Goal: Information Seeking & Learning: Learn about a topic

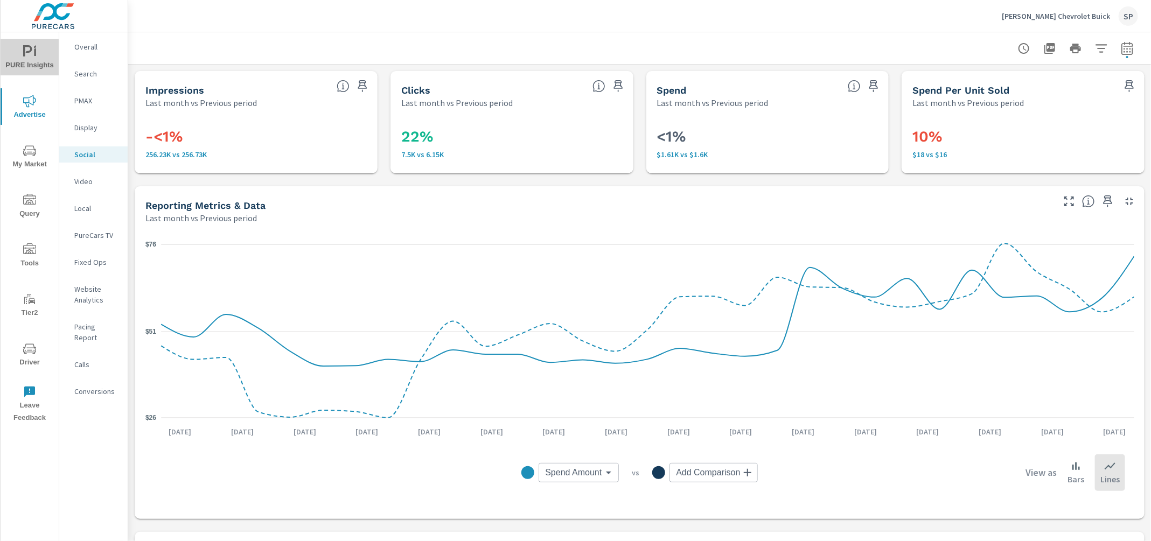
click at [26, 55] on icon "nav menu" at bounding box center [29, 51] width 13 height 13
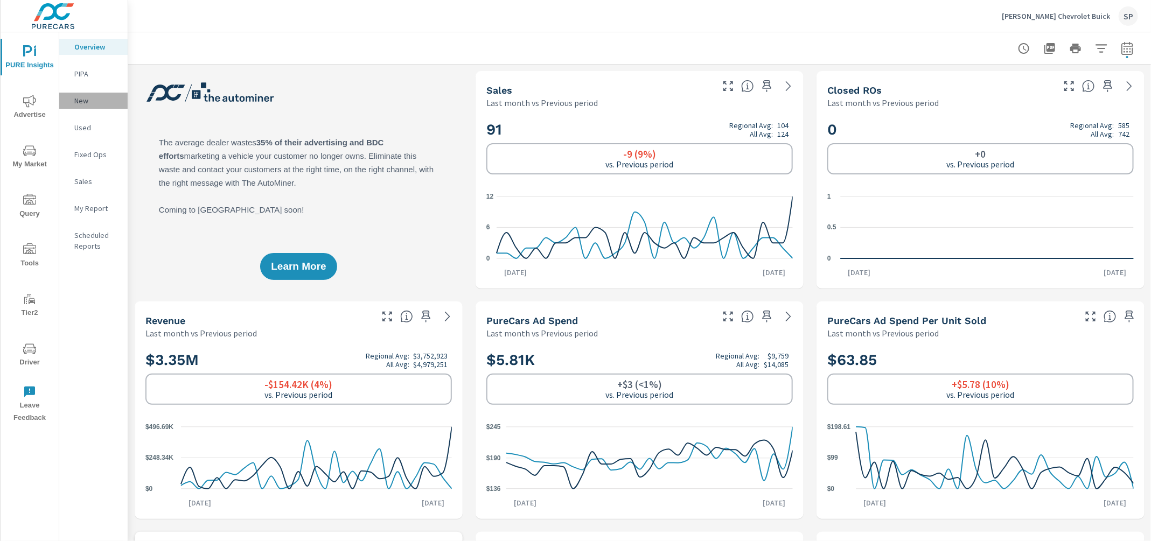
click at [81, 100] on p "New" at bounding box center [96, 100] width 45 height 11
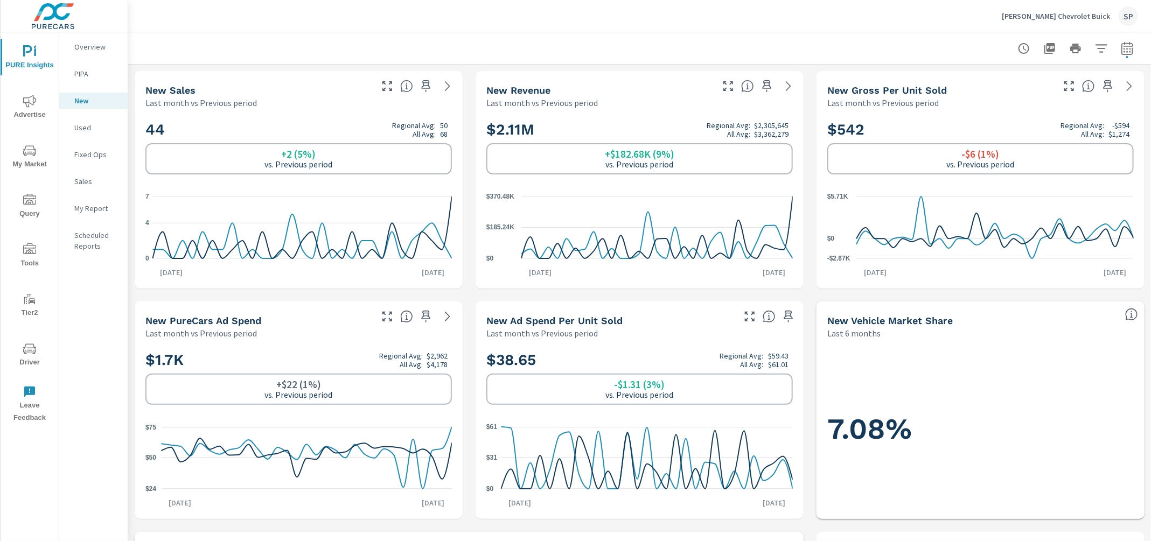
click at [32, 153] on icon "nav menu" at bounding box center [29, 150] width 13 height 13
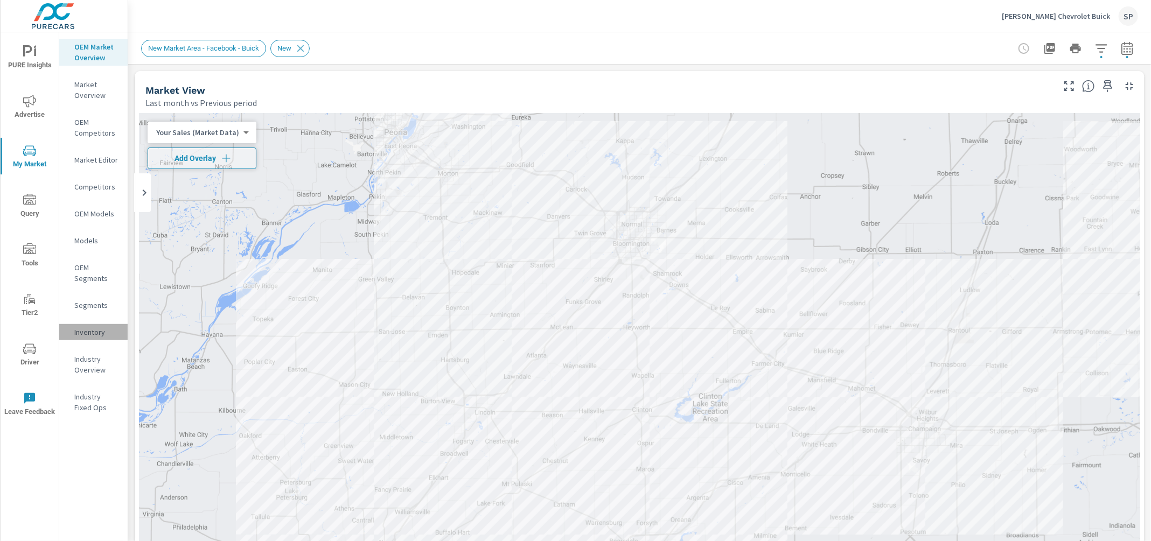
click at [90, 327] on p "Inventory" at bounding box center [96, 332] width 45 height 11
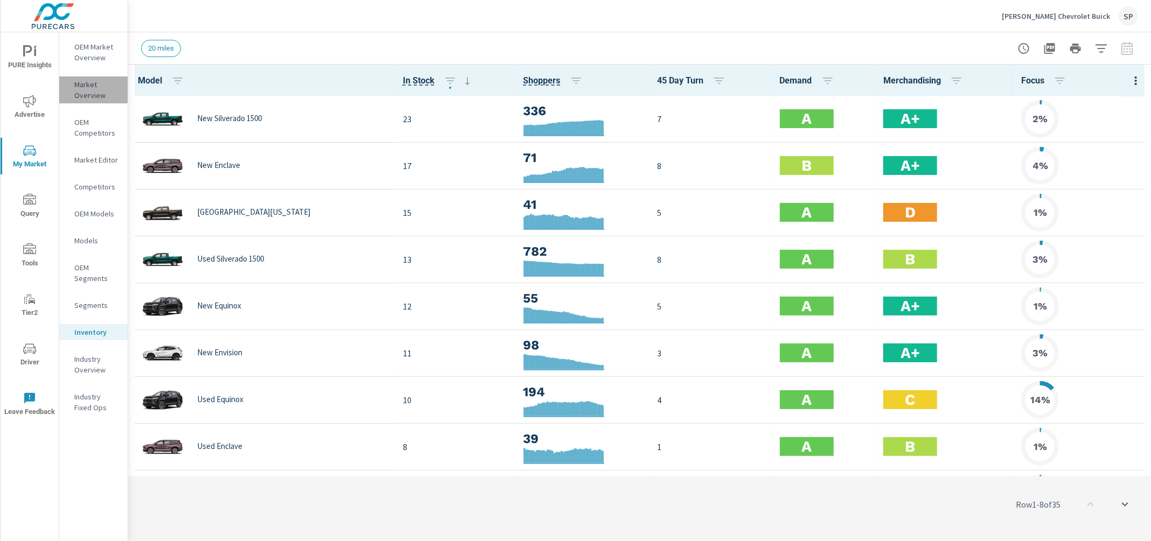
click at [87, 89] on p "Market Overview" at bounding box center [96, 90] width 45 height 22
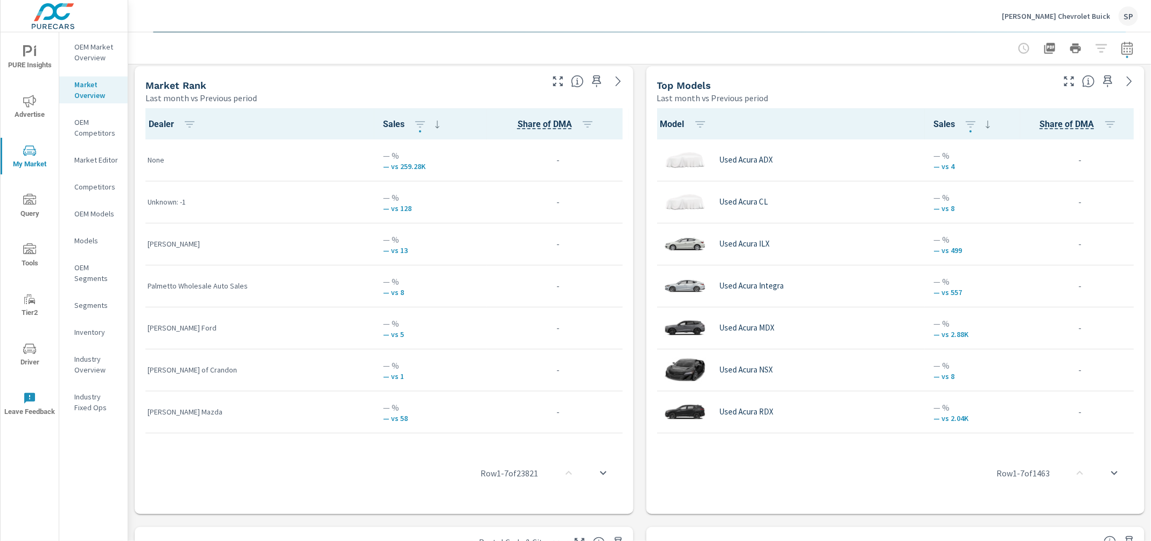
click at [85, 236] on p "Models" at bounding box center [96, 240] width 45 height 11
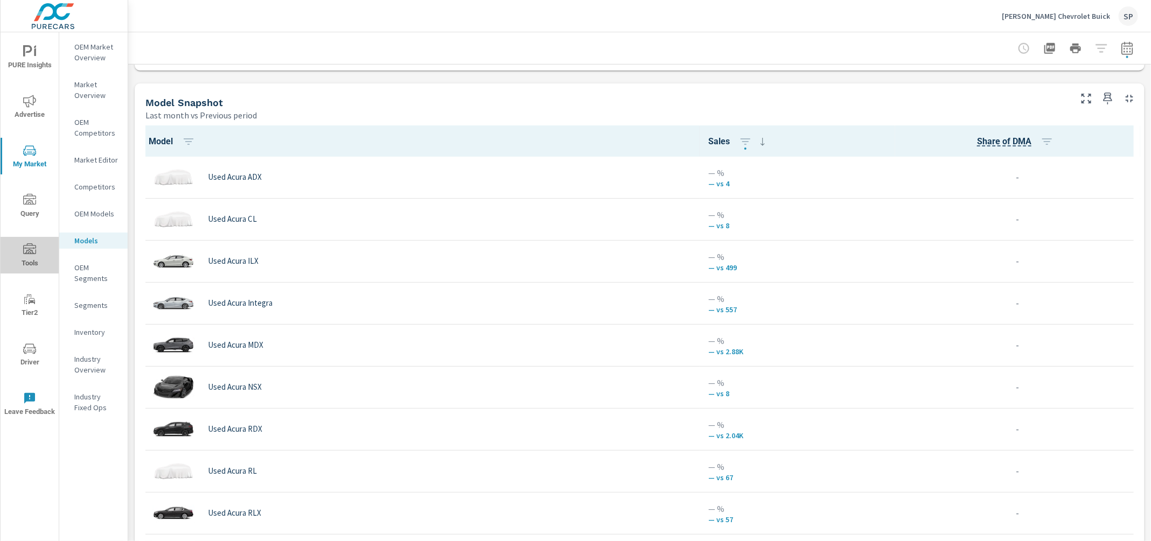
click at [29, 251] on icon "nav menu" at bounding box center [29, 249] width 13 height 13
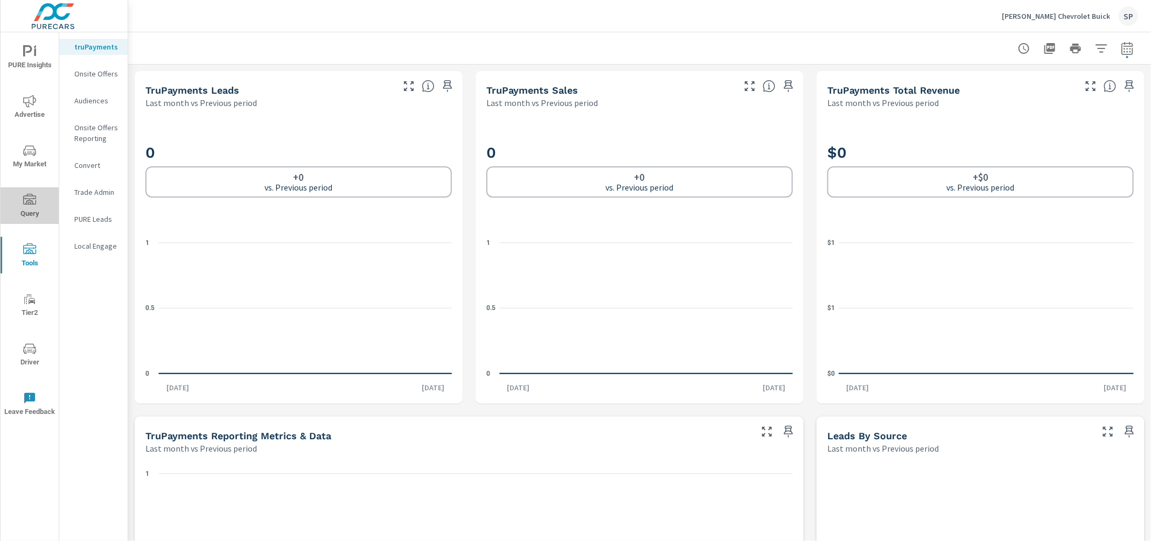
click at [30, 206] on icon "nav menu" at bounding box center [29, 200] width 13 height 13
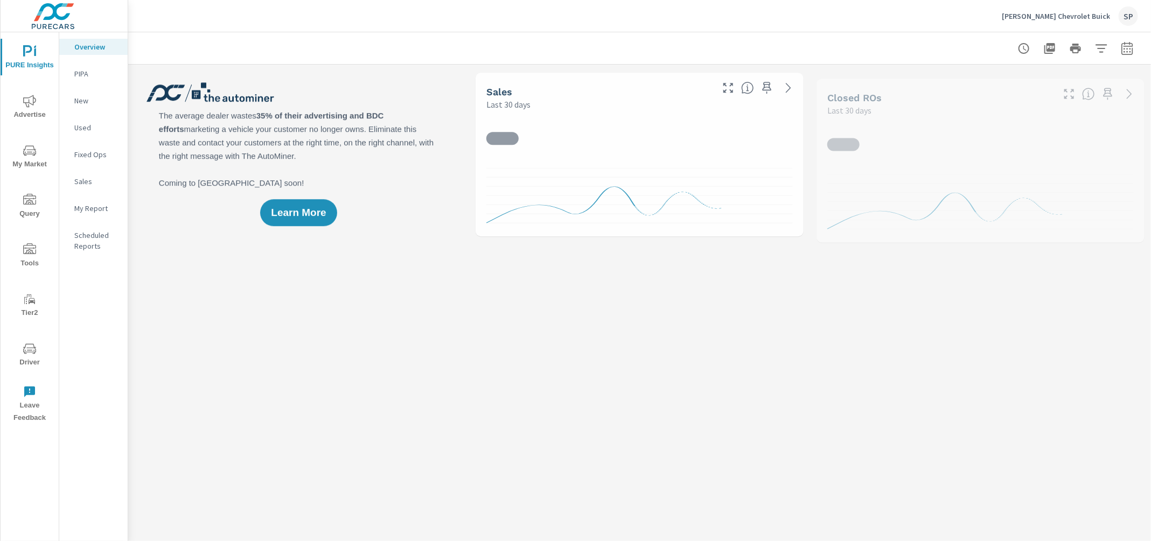
click at [32, 149] on icon "nav menu" at bounding box center [29, 150] width 13 height 10
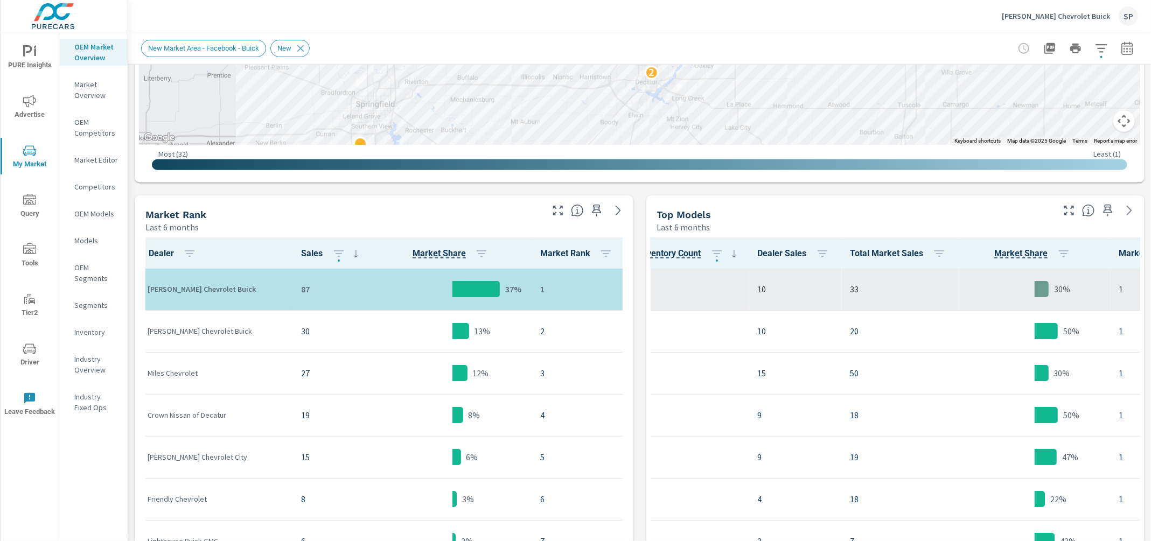
scroll to position [0, 323]
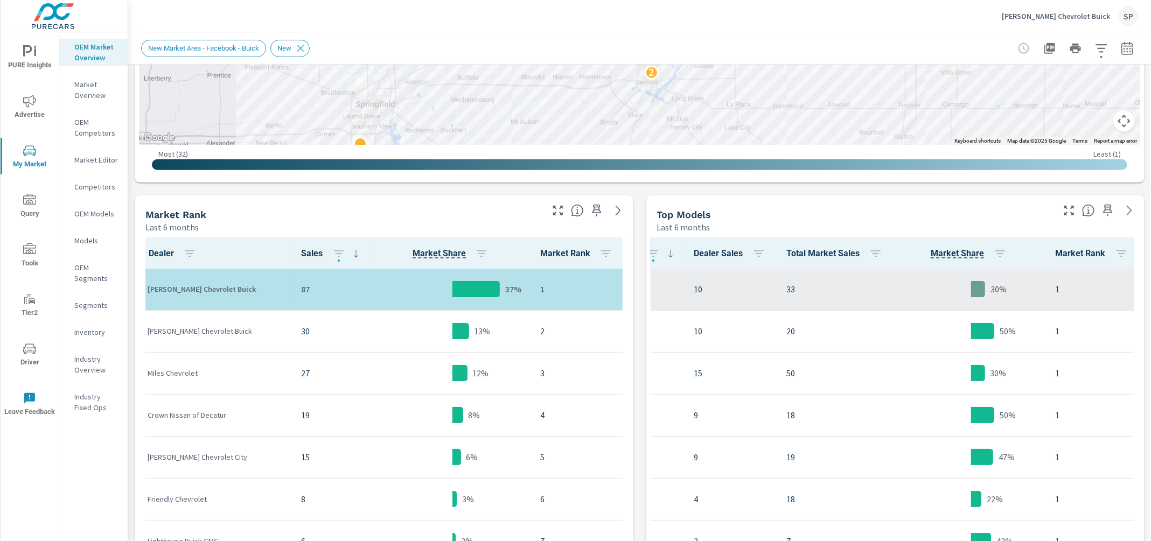
click at [734, 288] on p "10" at bounding box center [731, 289] width 75 height 13
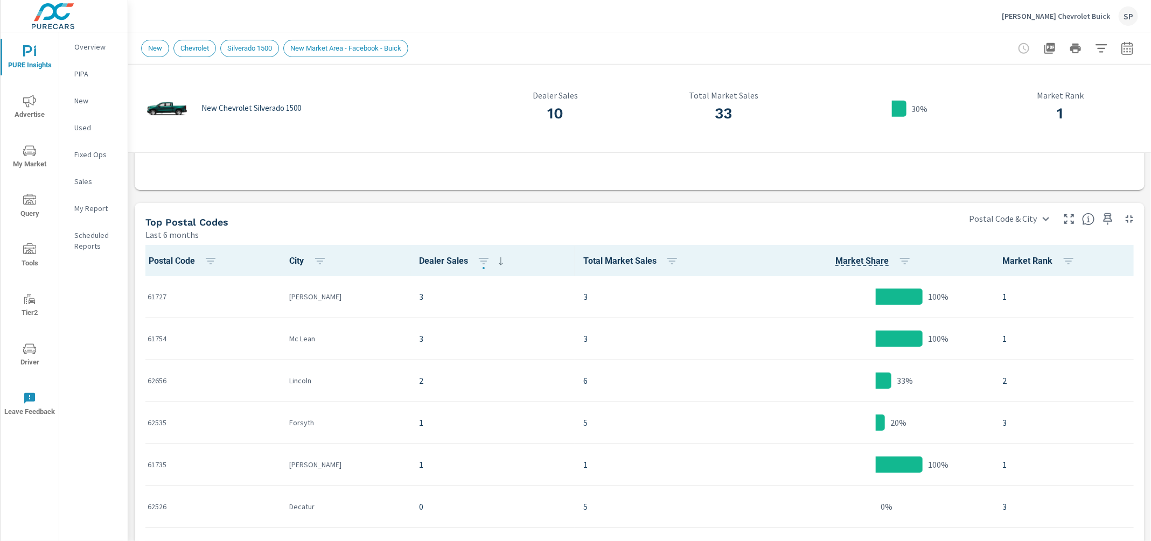
scroll to position [583, 0]
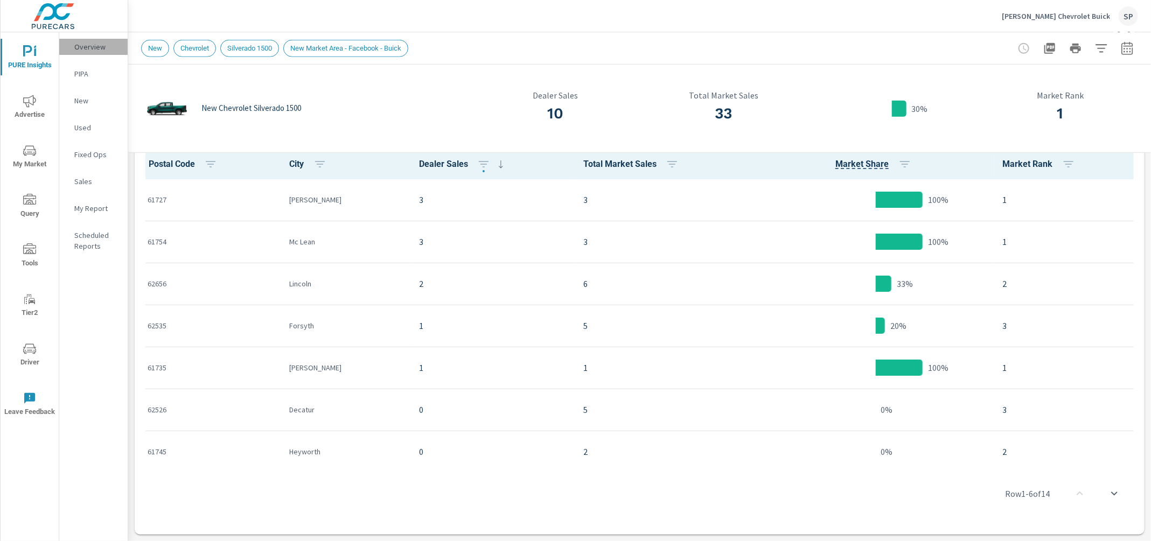
click at [85, 44] on p "Overview" at bounding box center [96, 46] width 45 height 11
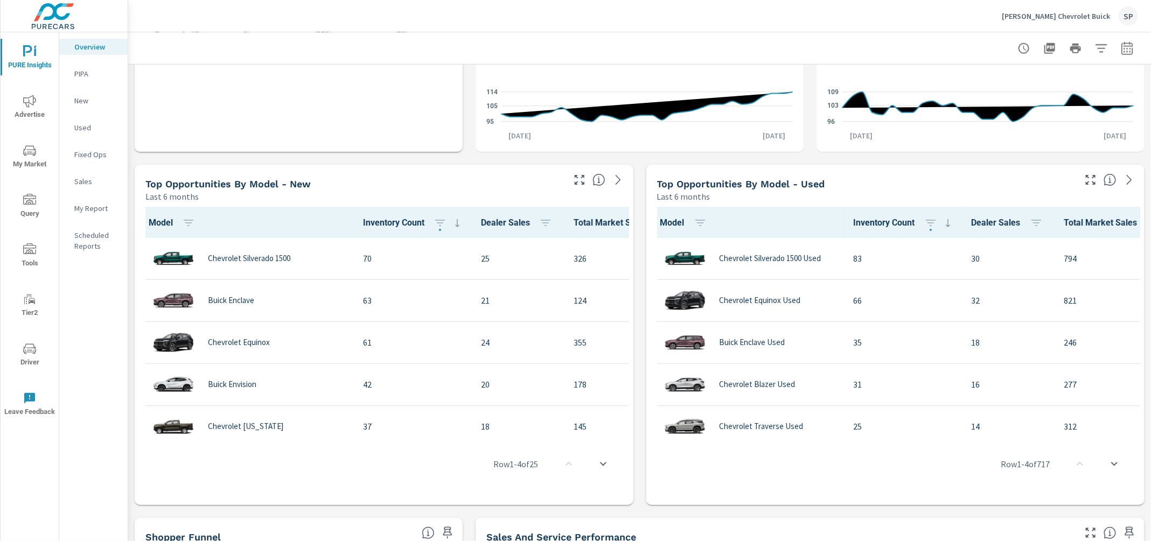
scroll to position [618, 0]
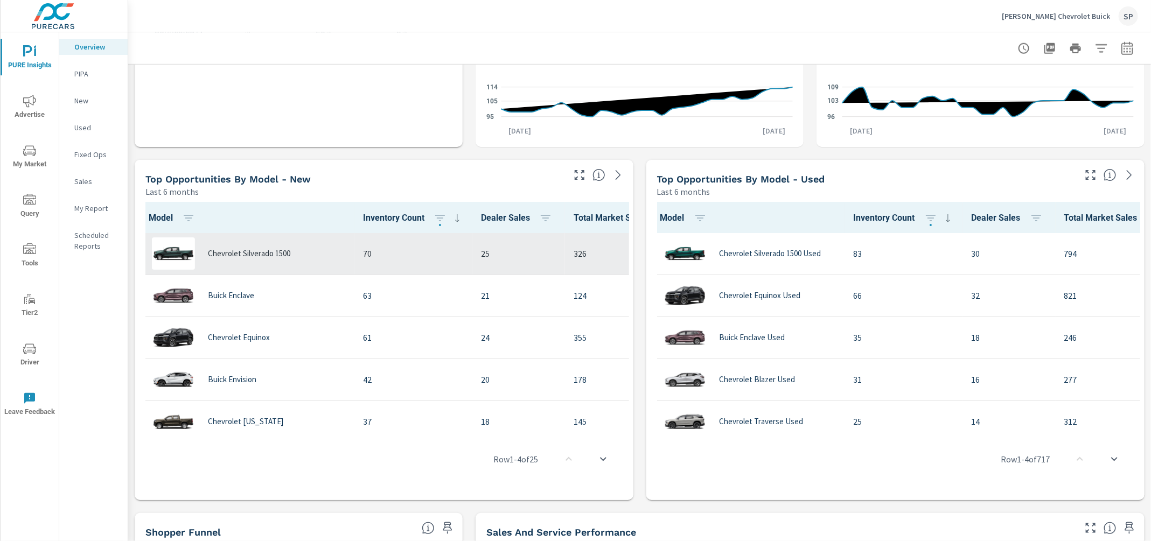
click at [254, 254] on p "Chevrolet Silverado 1500" at bounding box center [249, 254] width 82 height 10
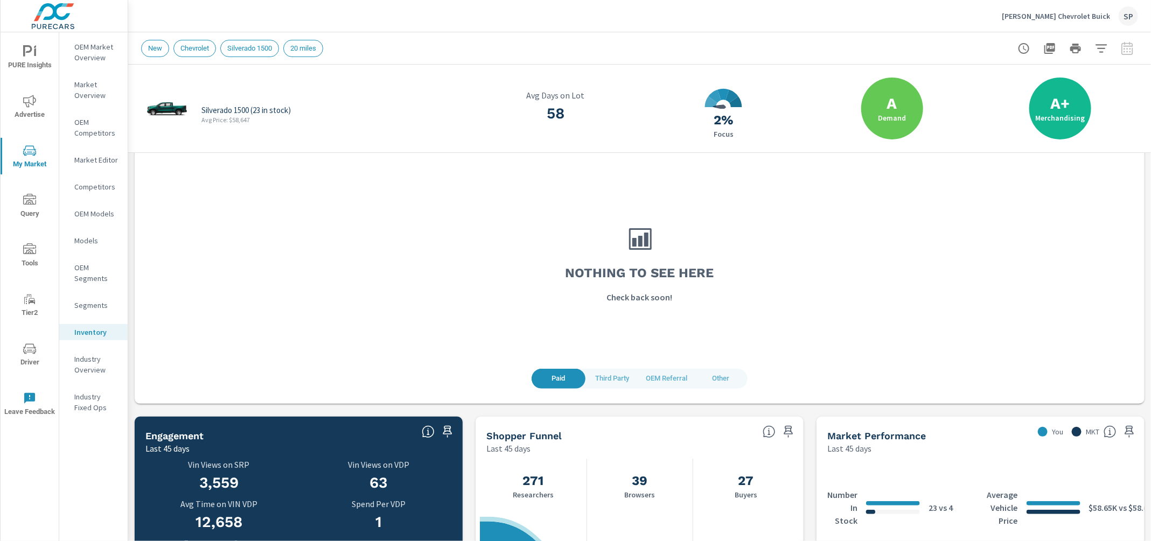
scroll to position [99, 0]
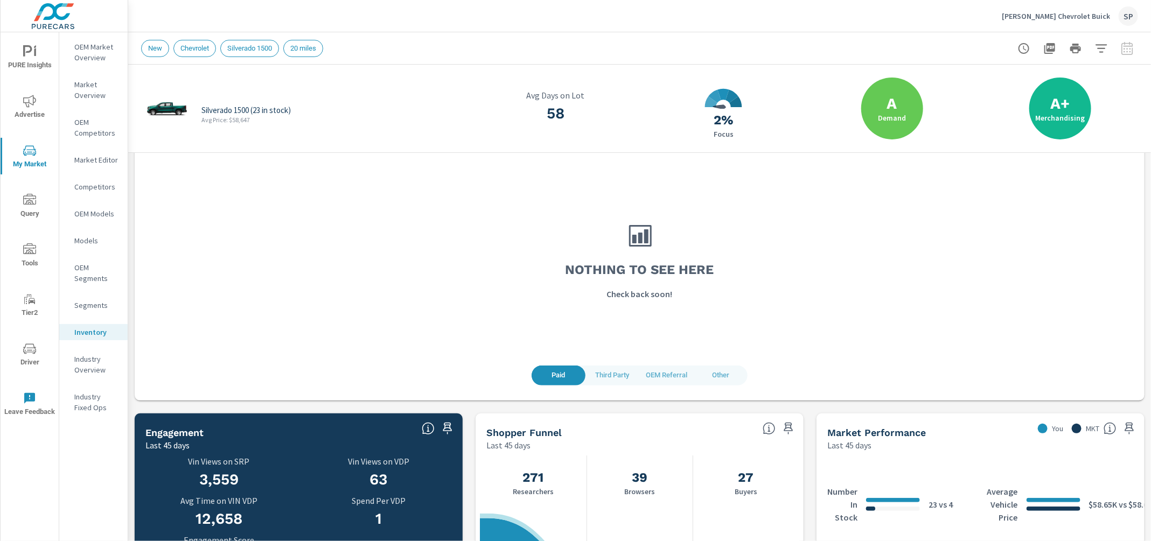
click at [1075, 502] on div at bounding box center [1053, 504] width 54 height 13
click at [997, 432] on div "Market Performance" at bounding box center [927, 432] width 201 height 12
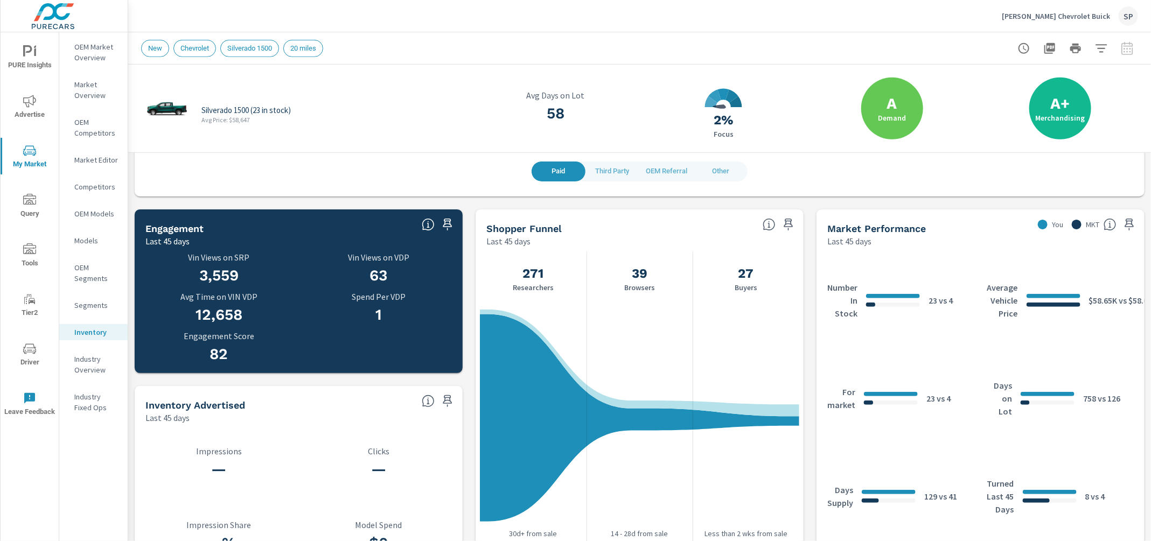
scroll to position [332, 0]
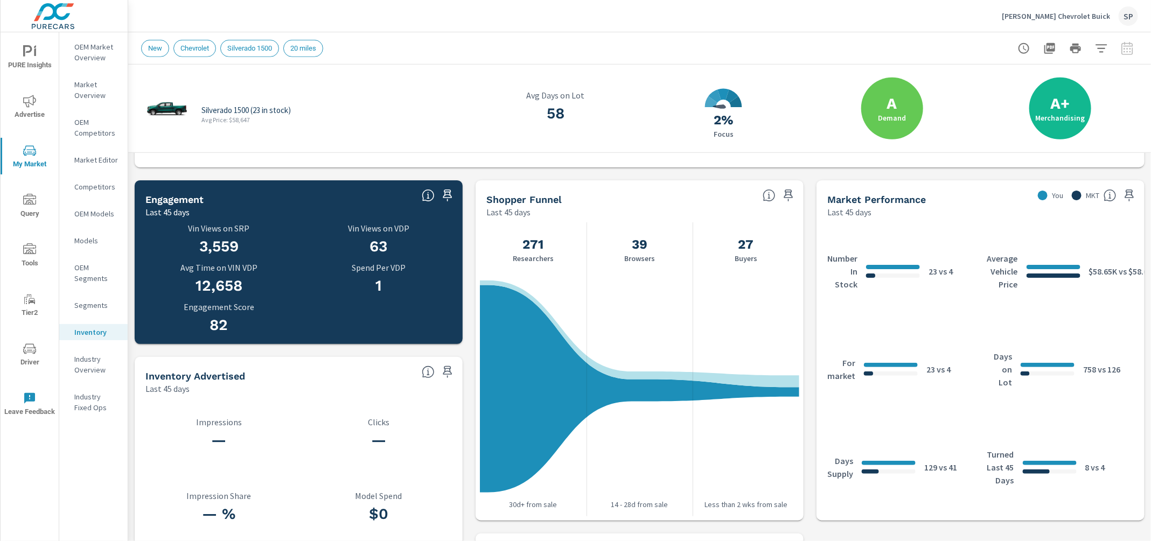
click at [89, 328] on p "Inventory" at bounding box center [96, 332] width 45 height 11
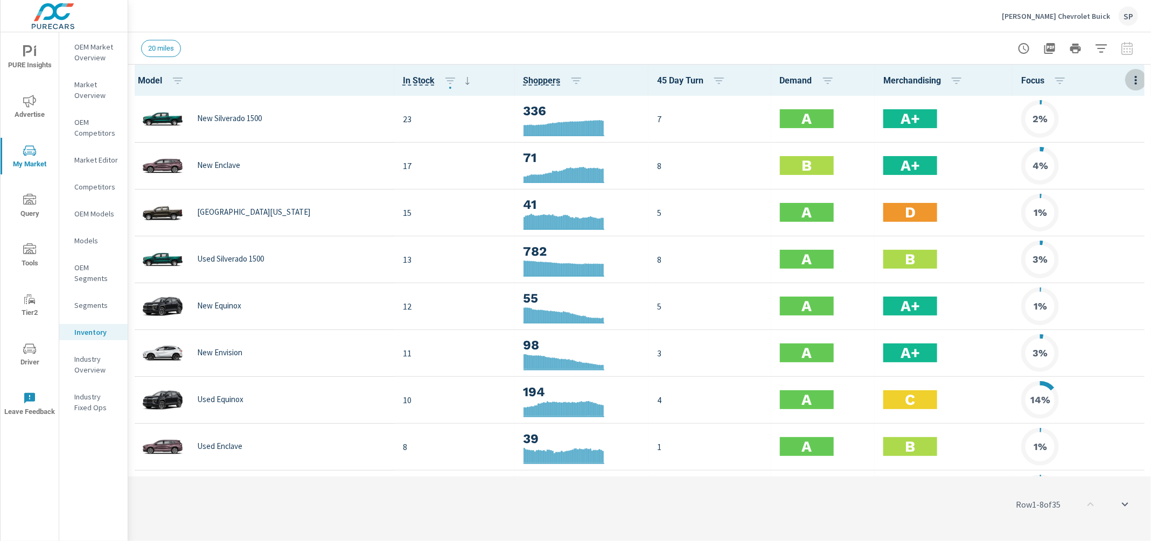
click at [1133, 74] on icon "button" at bounding box center [1135, 80] width 13 height 13
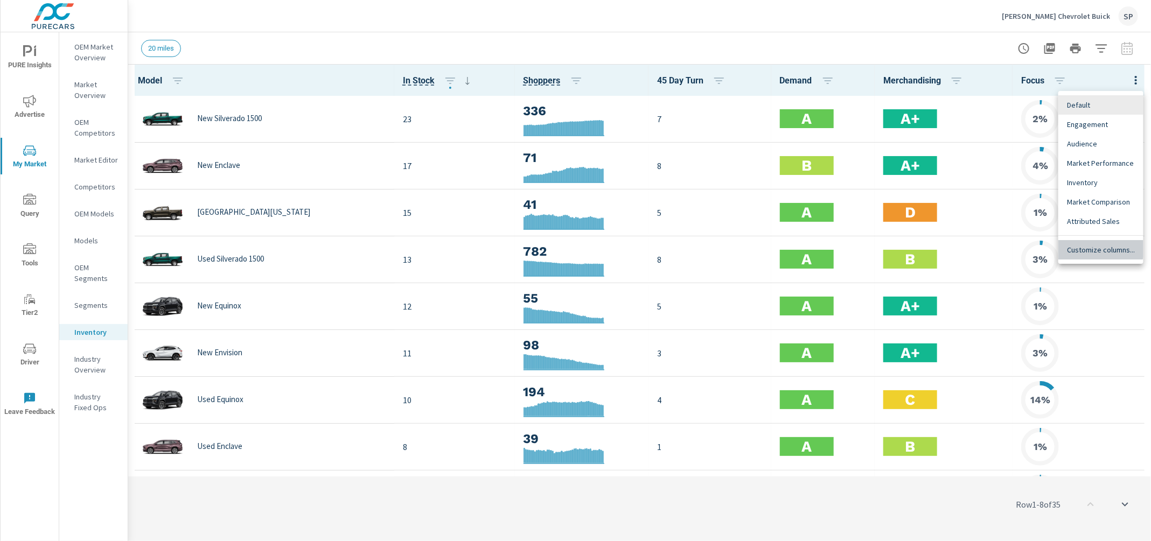
click at [1094, 247] on span "Customize columns..." at bounding box center [1101, 249] width 68 height 11
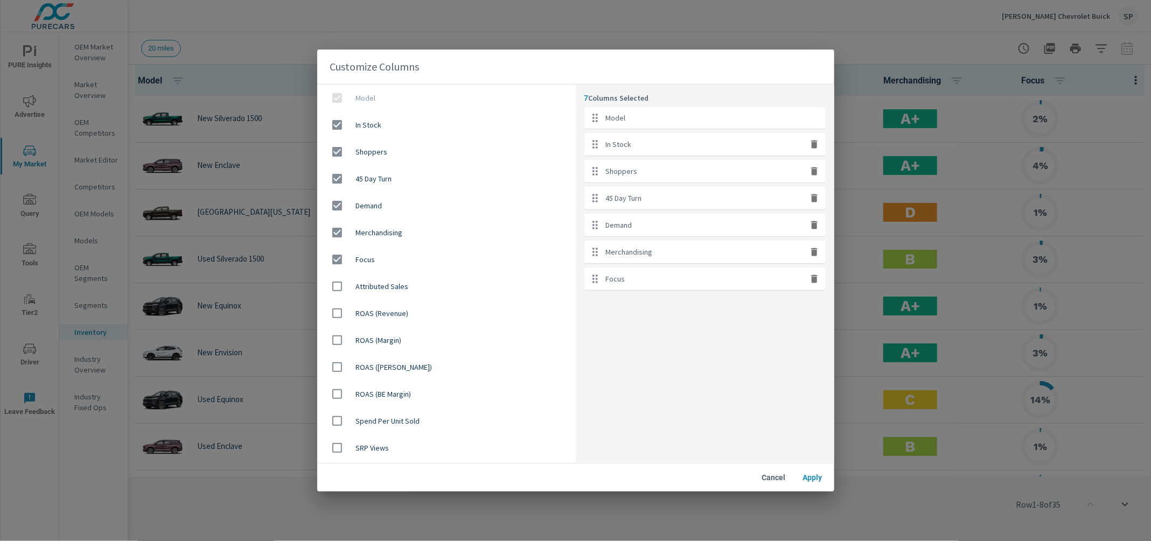
click at [814, 275] on icon "button" at bounding box center [814, 279] width 6 height 8
checkbox input "false"
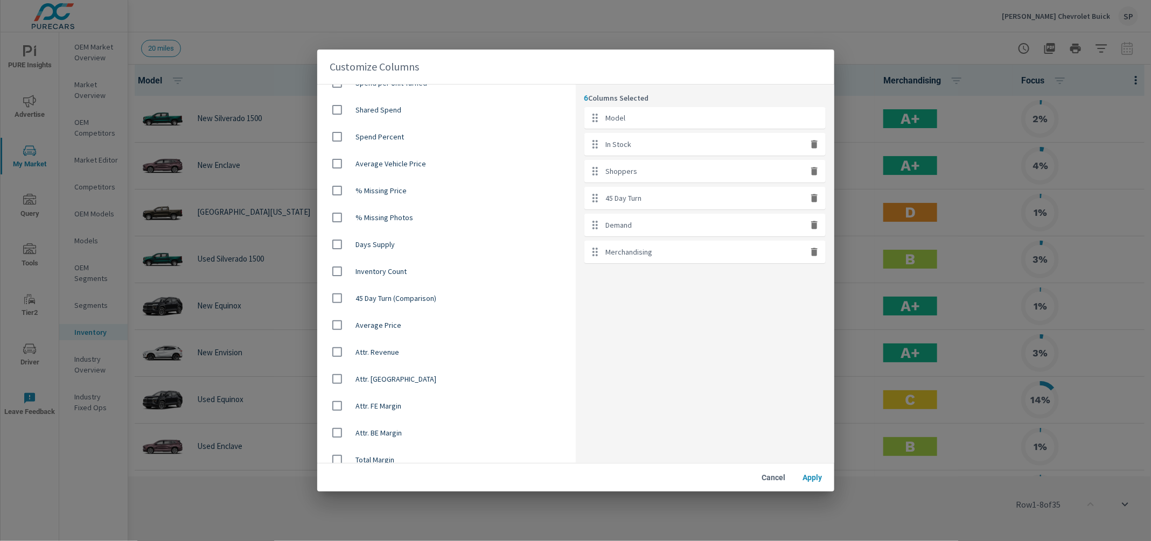
scroll to position [725, 0]
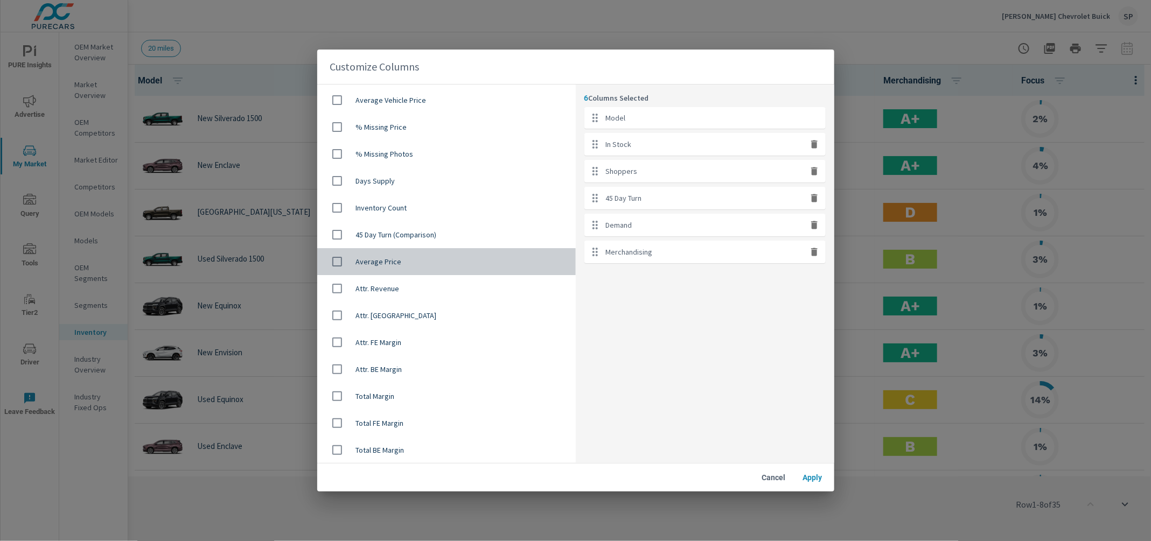
click at [372, 261] on span "Average Price" at bounding box center [461, 261] width 211 height 11
checkbox input "true"
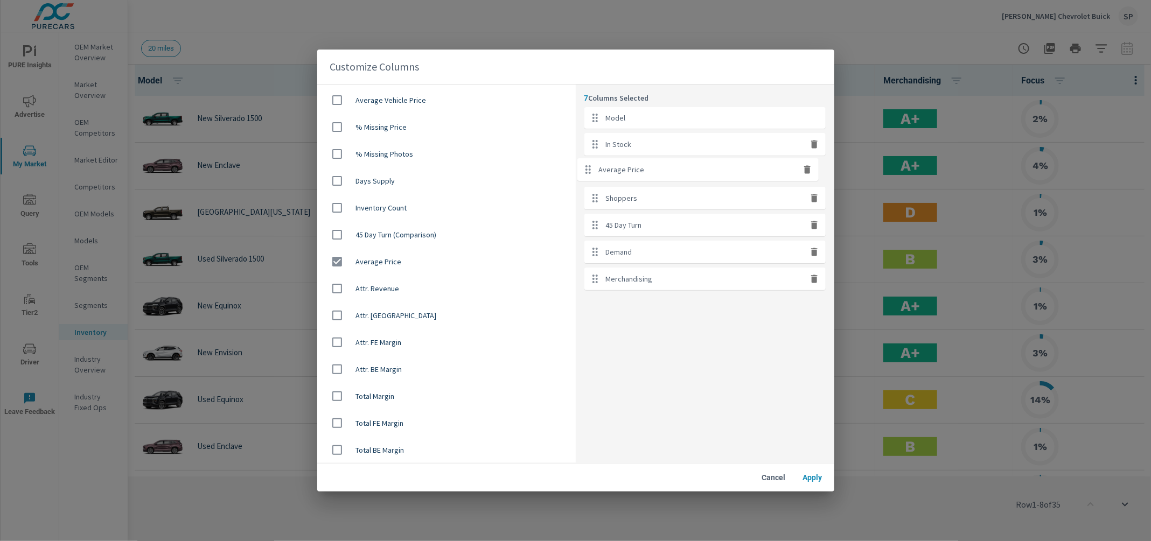
drag, startPoint x: 734, startPoint y: 283, endPoint x: 727, endPoint y: 168, distance: 115.5
click at [727, 168] on ul "Model In Stock Shoppers 45 Day Turn Demand Merchandising Average Price" at bounding box center [704, 198] width 241 height 183
click at [819, 474] on span "Apply" at bounding box center [813, 478] width 26 height 10
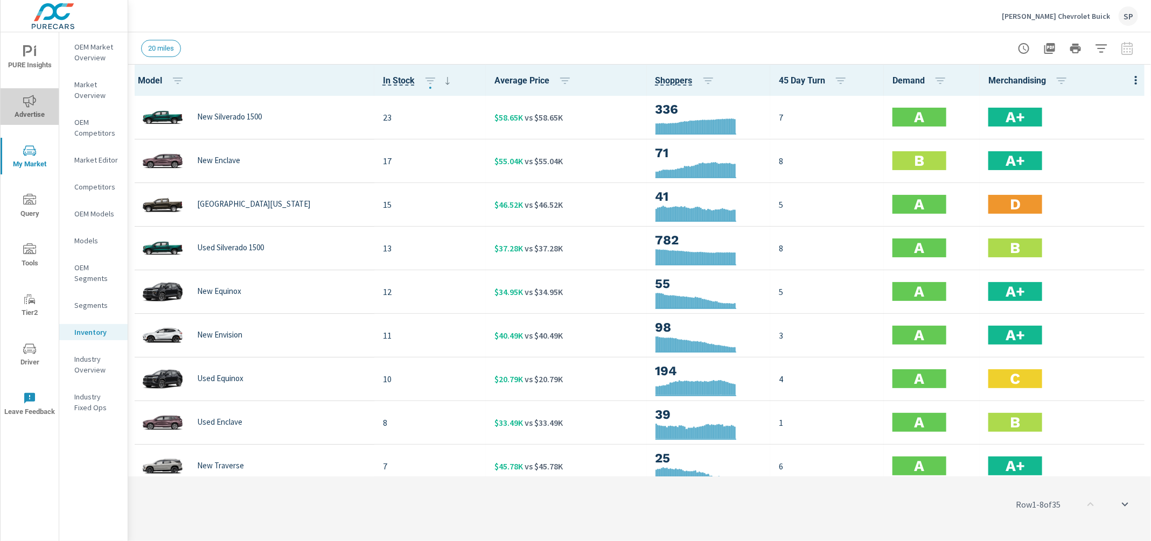
click at [34, 99] on icon "nav menu" at bounding box center [29, 101] width 13 height 13
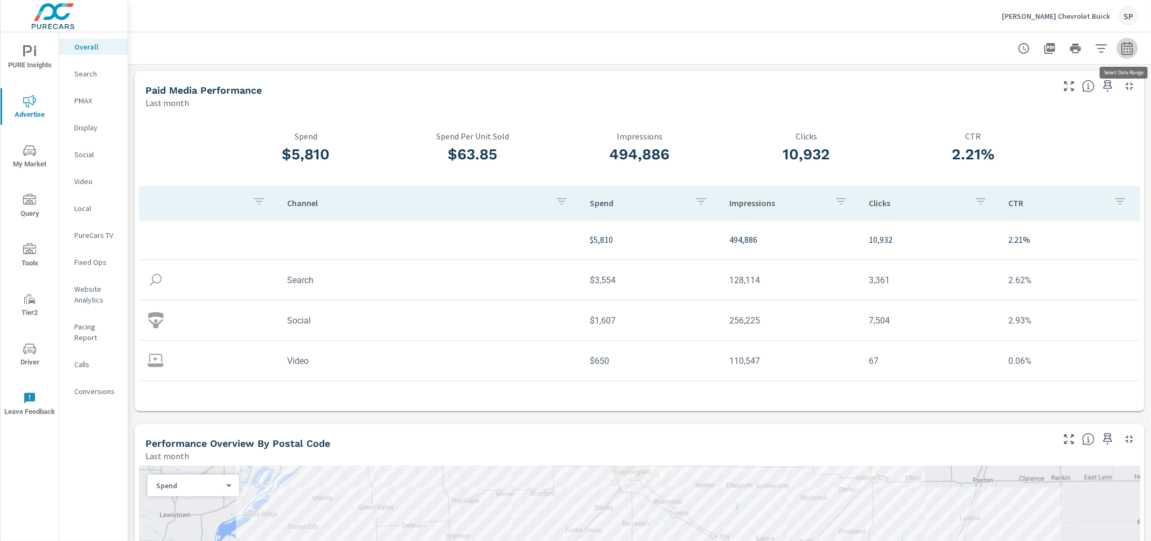
click at [1134, 50] on button "button" at bounding box center [1127, 49] width 22 height 22
select select "Last month"
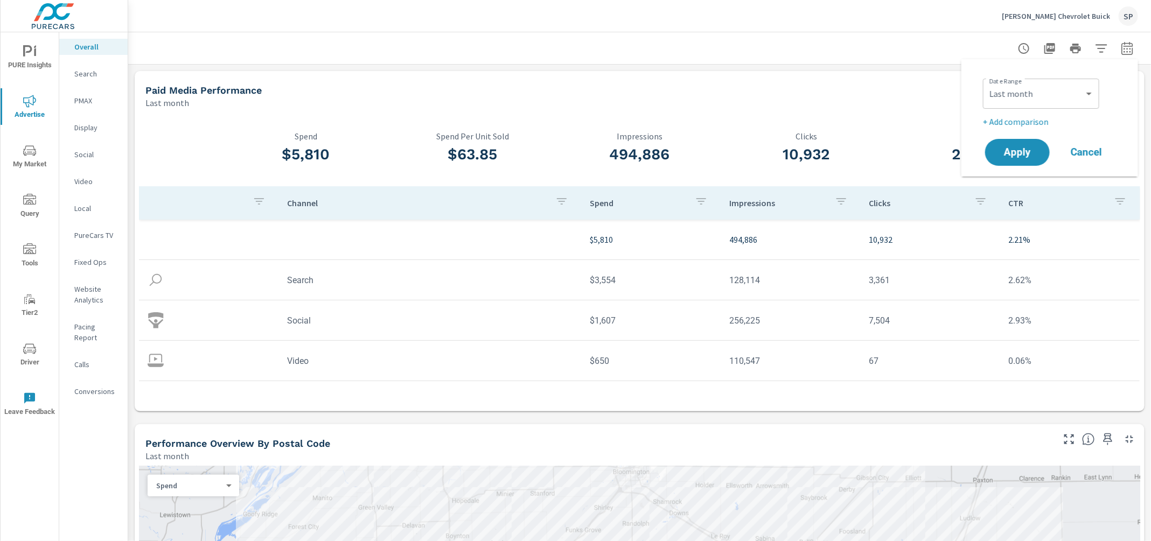
click at [1029, 121] on p "+ Add comparison" at bounding box center [1052, 121] width 138 height 13
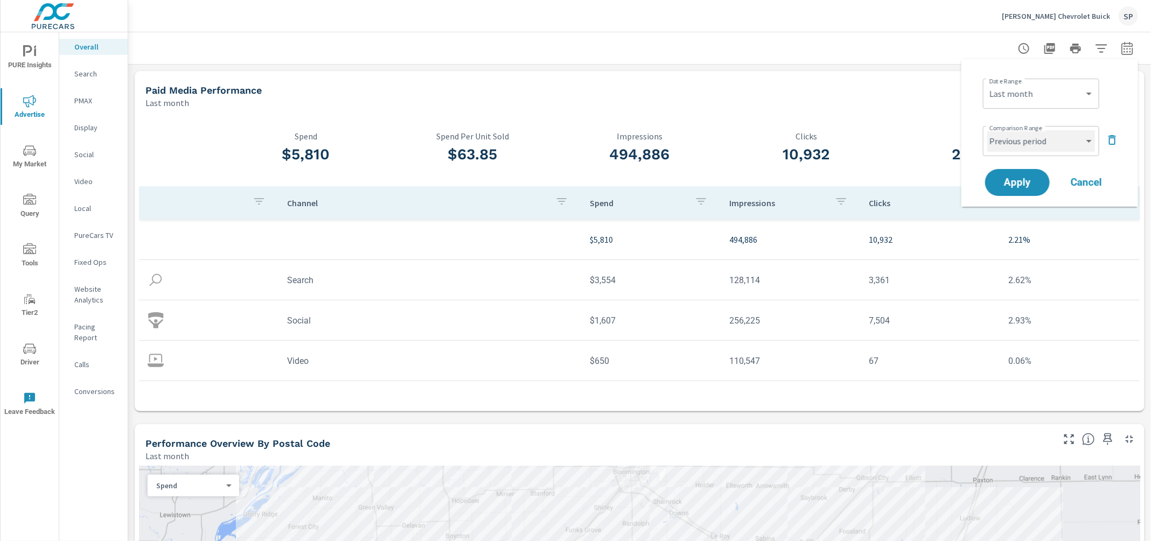
click at [1021, 145] on select "Custom Previous period Previous month Previous year" at bounding box center [1041, 141] width 108 height 22
click at [987, 130] on select "Custom Previous period Previous month Previous year" at bounding box center [1041, 141] width 108 height 22
select select "Previous month"
click at [1015, 182] on span "Apply" at bounding box center [1017, 183] width 44 height 10
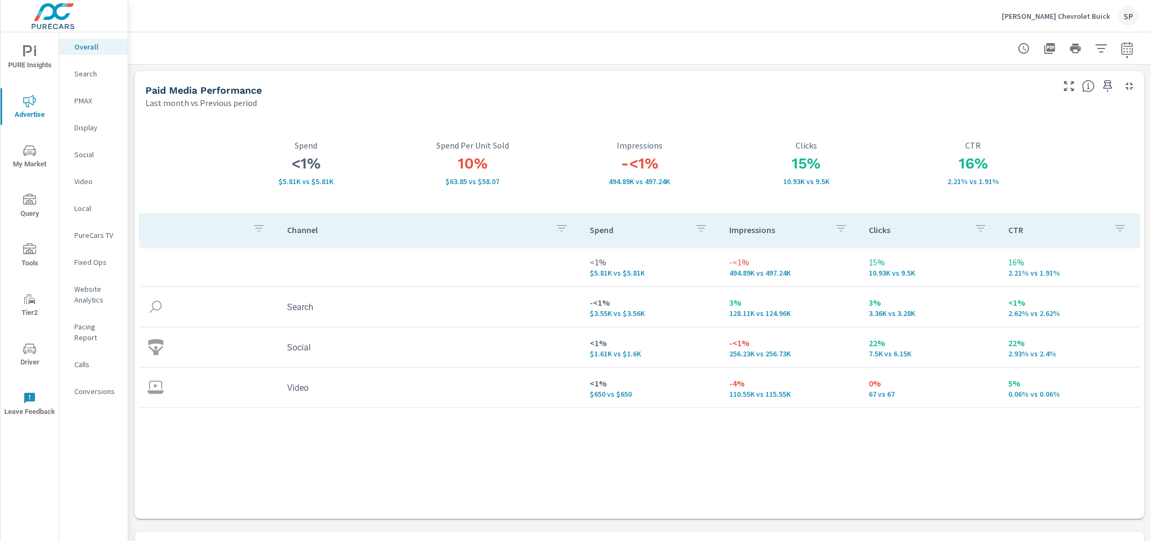
click at [1128, 48] on icon "button" at bounding box center [1126, 48] width 13 height 13
select select "Last month"
select select "Previous period"
click at [1113, 143] on icon "button" at bounding box center [1111, 140] width 13 height 13
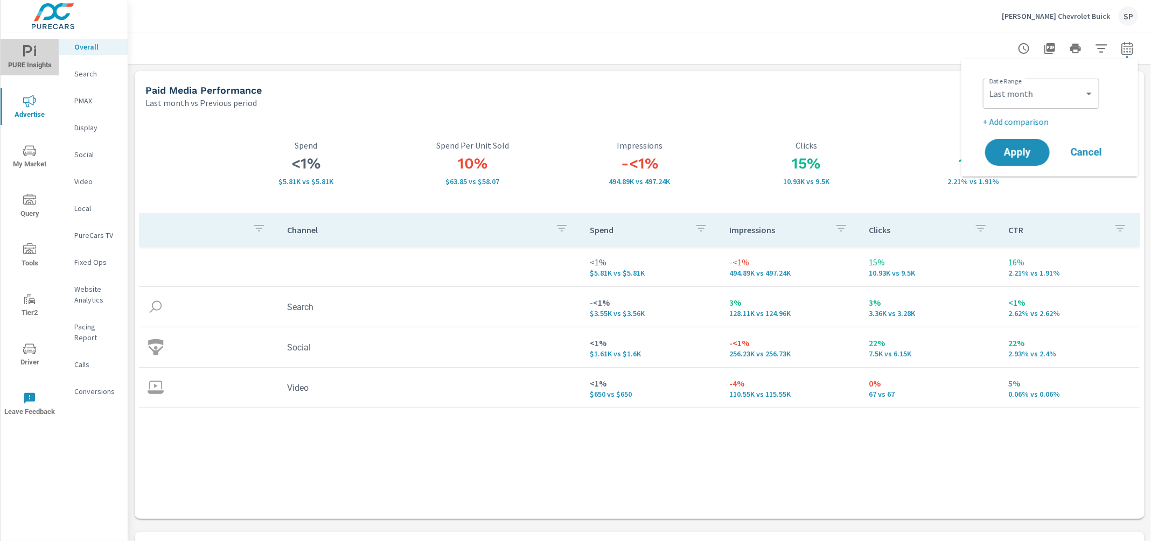
click at [30, 54] on icon "nav menu" at bounding box center [29, 51] width 13 height 13
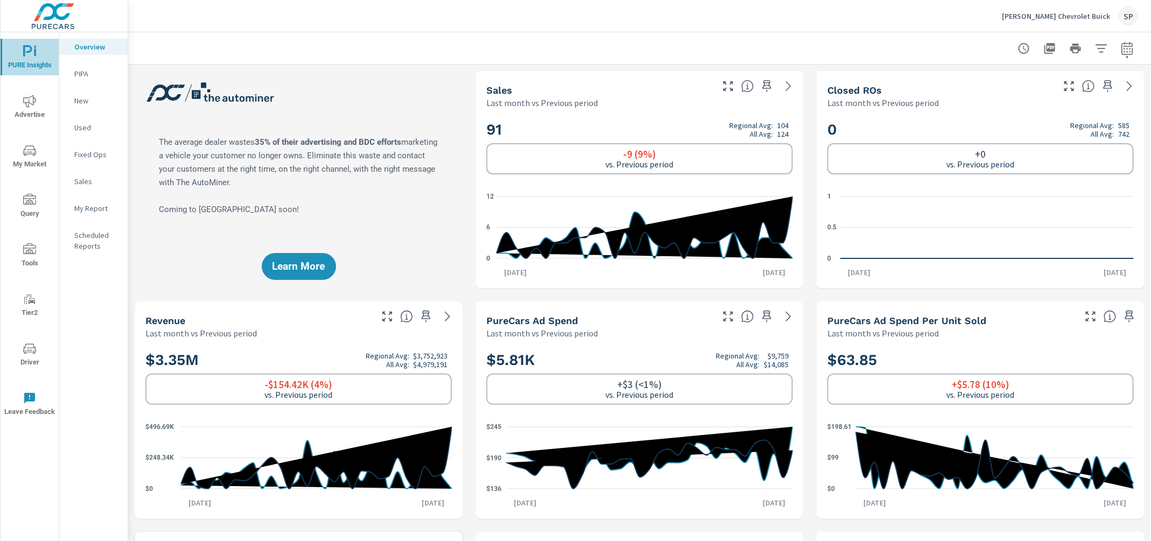
click at [32, 52] on icon "nav menu" at bounding box center [29, 51] width 13 height 13
click at [28, 158] on span "My Market" at bounding box center [30, 157] width 52 height 26
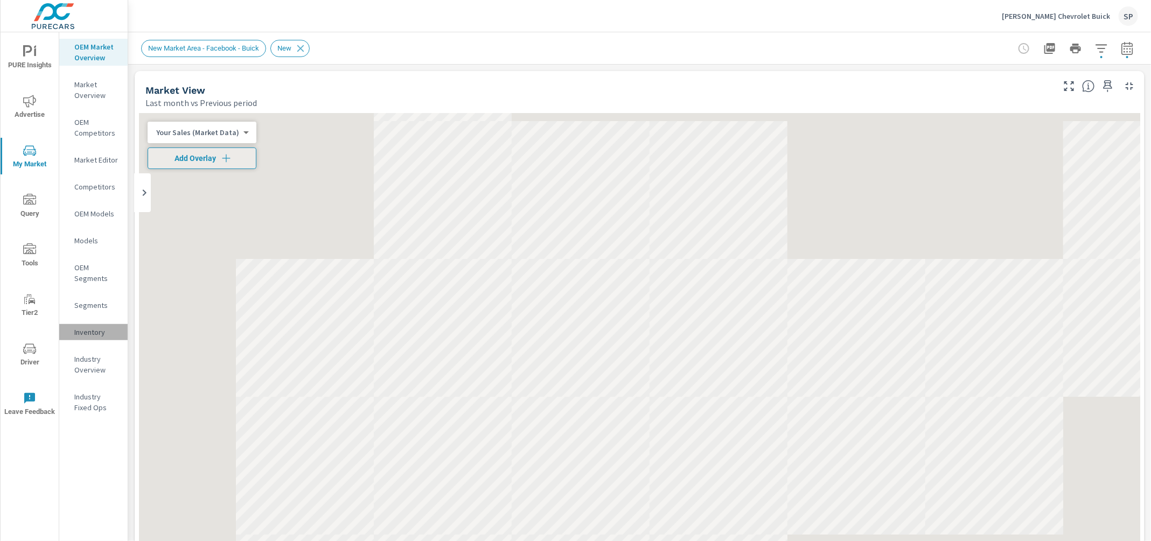
click at [81, 324] on div "Inventory" at bounding box center [93, 332] width 68 height 16
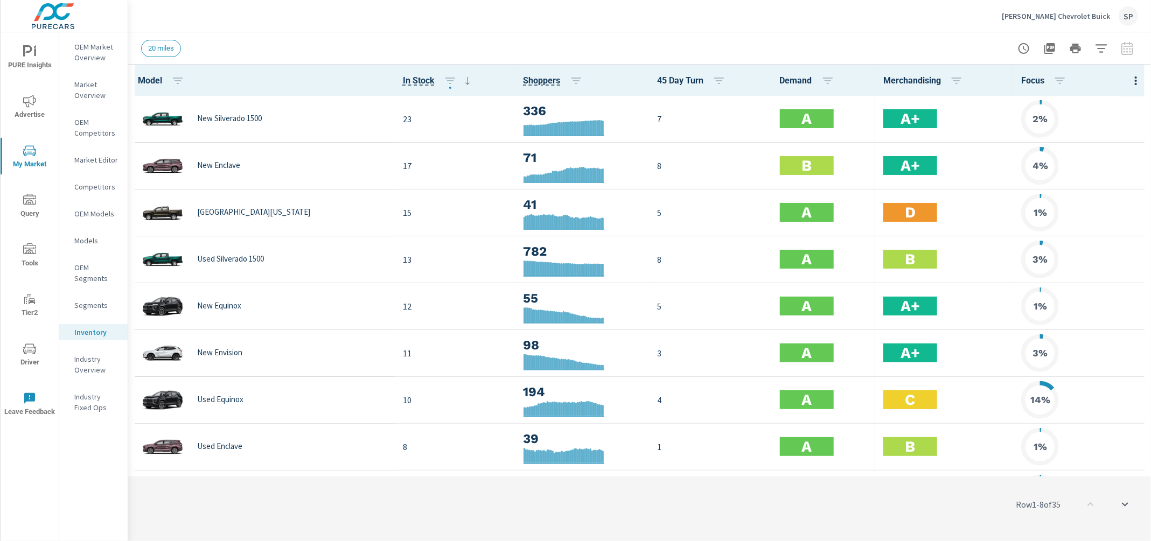
click at [159, 42] on div "20 miles" at bounding box center [161, 48] width 40 height 17
click at [157, 48] on span "20 miles" at bounding box center [161, 48] width 39 height 8
click at [1101, 45] on icon "button" at bounding box center [1100, 48] width 11 height 8
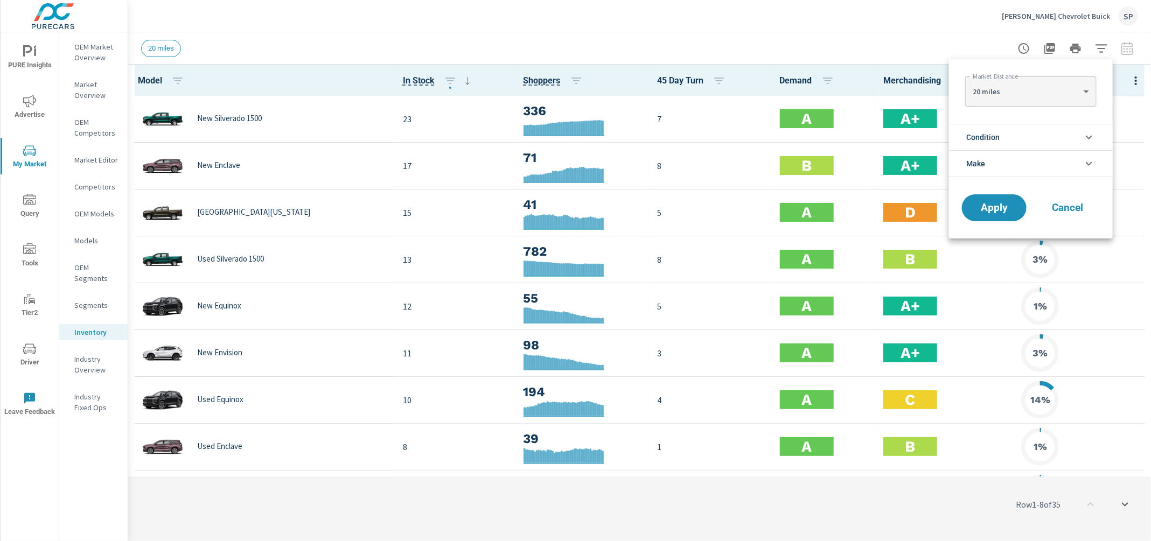
click at [1046, 96] on body "PURE Insights Advertise My Market Query Tools Tier2 Driver Leave Feedback OEM M…" at bounding box center [575, 270] width 1151 height 541
click at [1038, 138] on li "50 miles" at bounding box center [1030, 143] width 131 height 17
type Distance "50"
click at [1036, 134] on li "Condition" at bounding box center [1031, 137] width 164 height 26
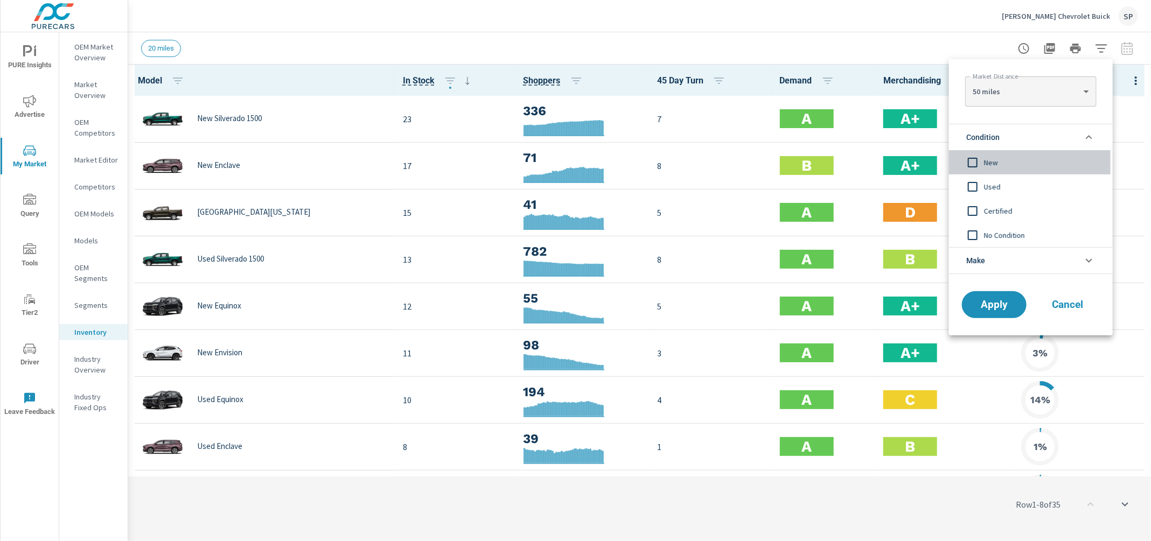
click at [982, 163] on input "filter options" at bounding box center [972, 162] width 23 height 23
click at [980, 304] on span "Apply" at bounding box center [994, 305] width 44 height 10
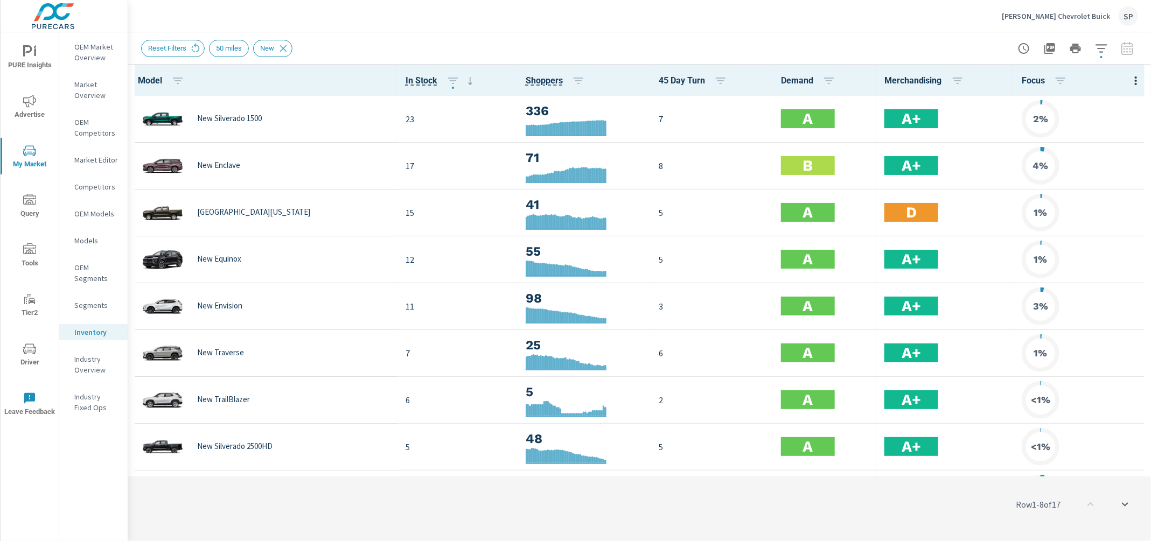
click at [1137, 80] on icon "button" at bounding box center [1135, 80] width 2 height 9
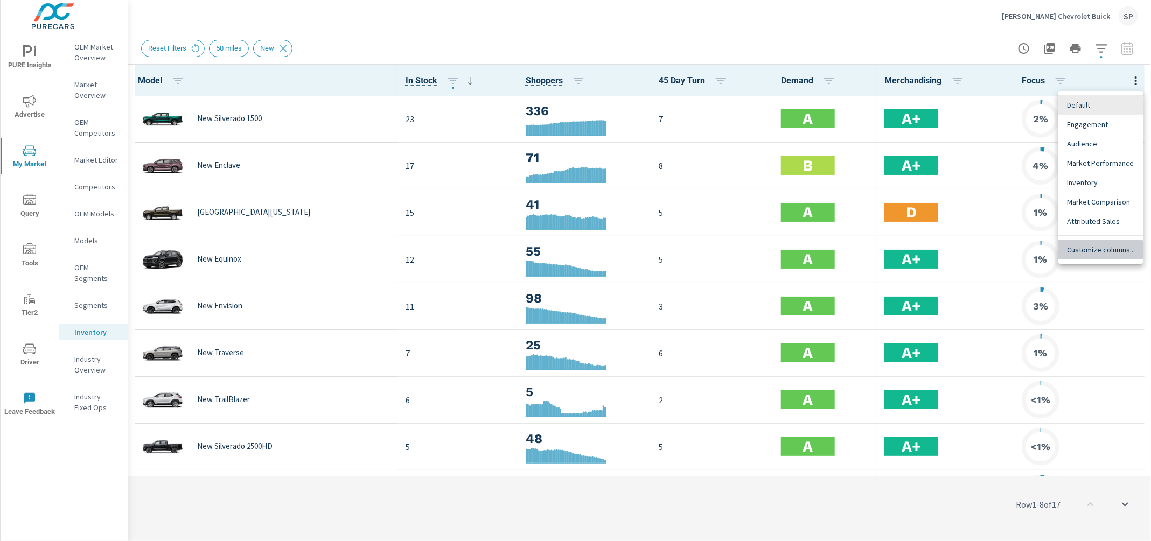
click at [1100, 250] on span "Customize columns..." at bounding box center [1101, 249] width 68 height 11
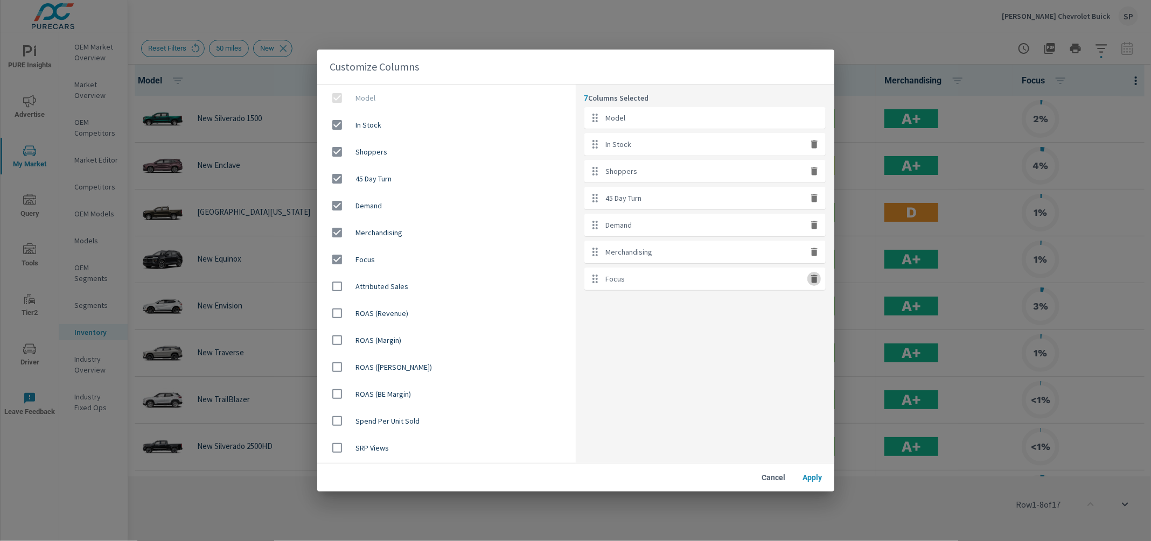
click at [816, 282] on icon "button" at bounding box center [814, 279] width 6 height 8
checkbox input "false"
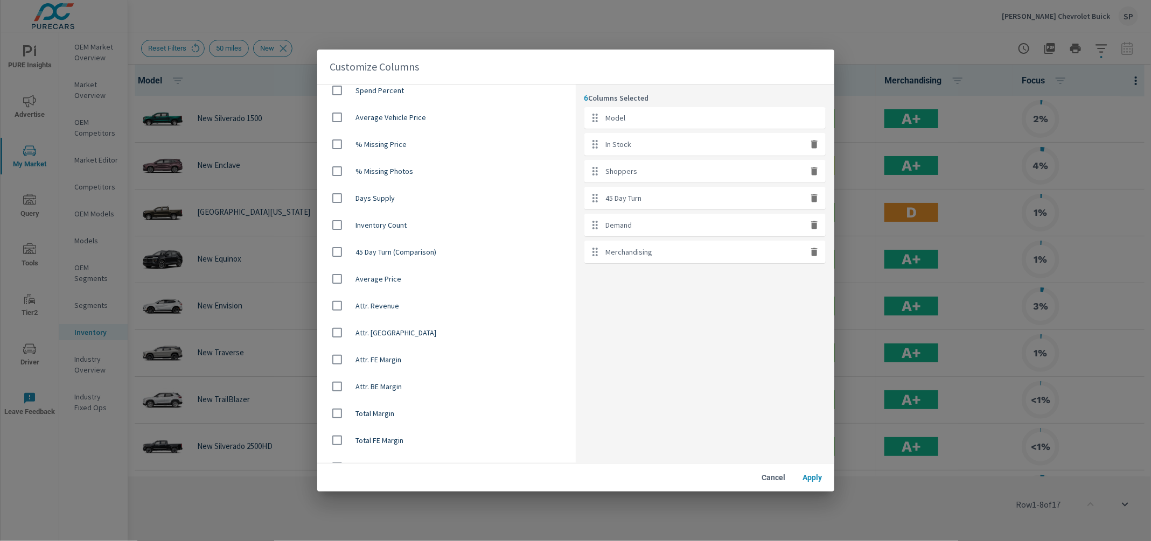
scroll to position [725, 0]
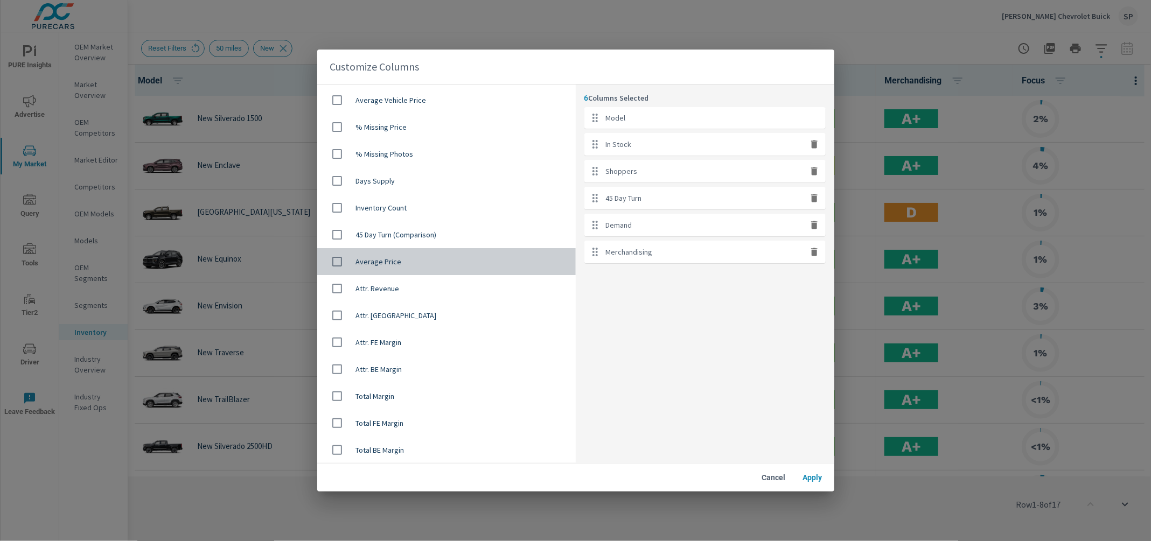
click at [370, 260] on span "Average Price" at bounding box center [461, 261] width 211 height 11
checkbox input "true"
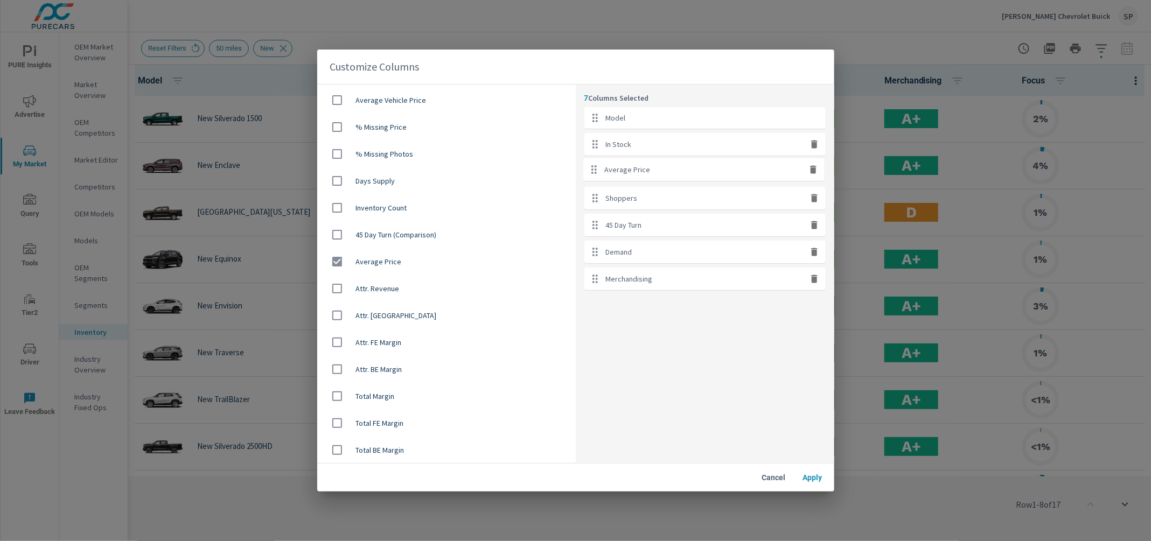
drag, startPoint x: 604, startPoint y: 284, endPoint x: 603, endPoint y: 169, distance: 115.2
click at [603, 169] on ul "Model In Stock Shoppers 45 Day Turn Demand Merchandising Average Price" at bounding box center [704, 198] width 241 height 183
click at [816, 477] on span "Apply" at bounding box center [813, 478] width 26 height 10
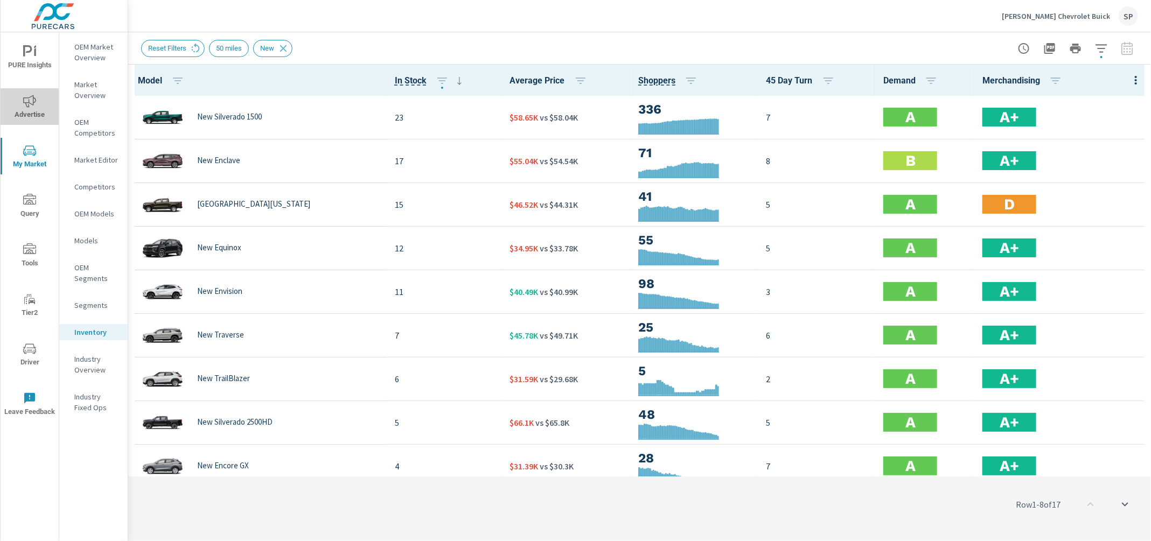
click at [29, 104] on icon "nav menu" at bounding box center [29, 101] width 13 height 13
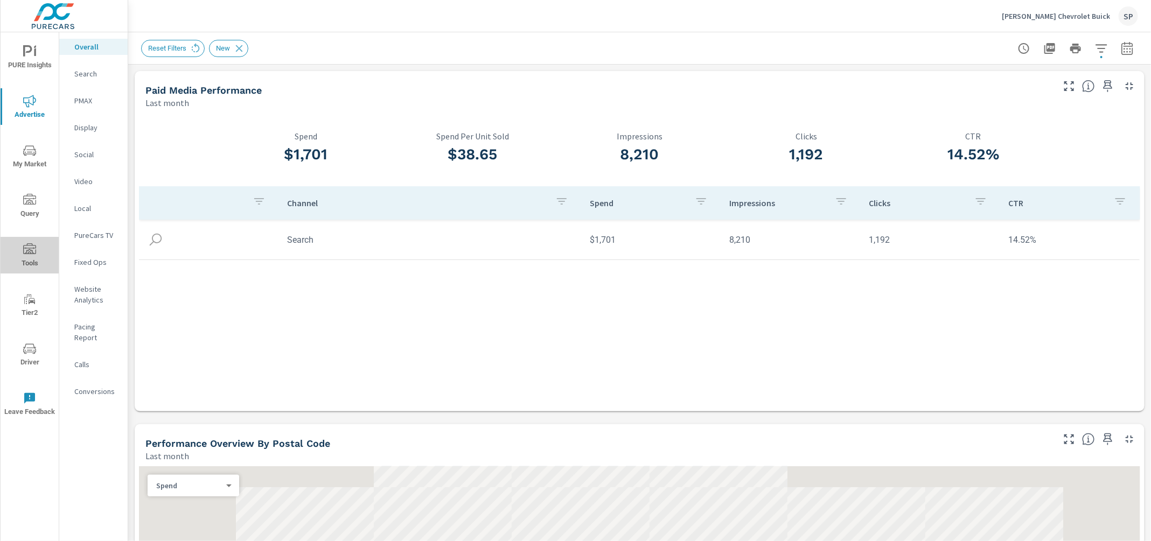
click at [30, 256] on span "Tools" at bounding box center [30, 256] width 52 height 26
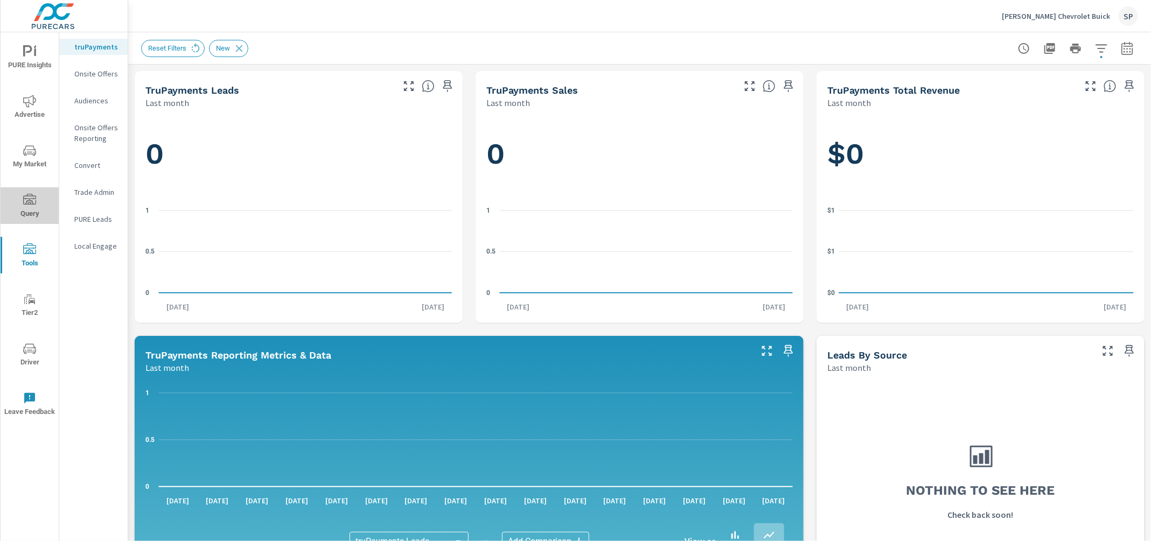
click at [32, 212] on span "Query" at bounding box center [30, 207] width 52 height 26
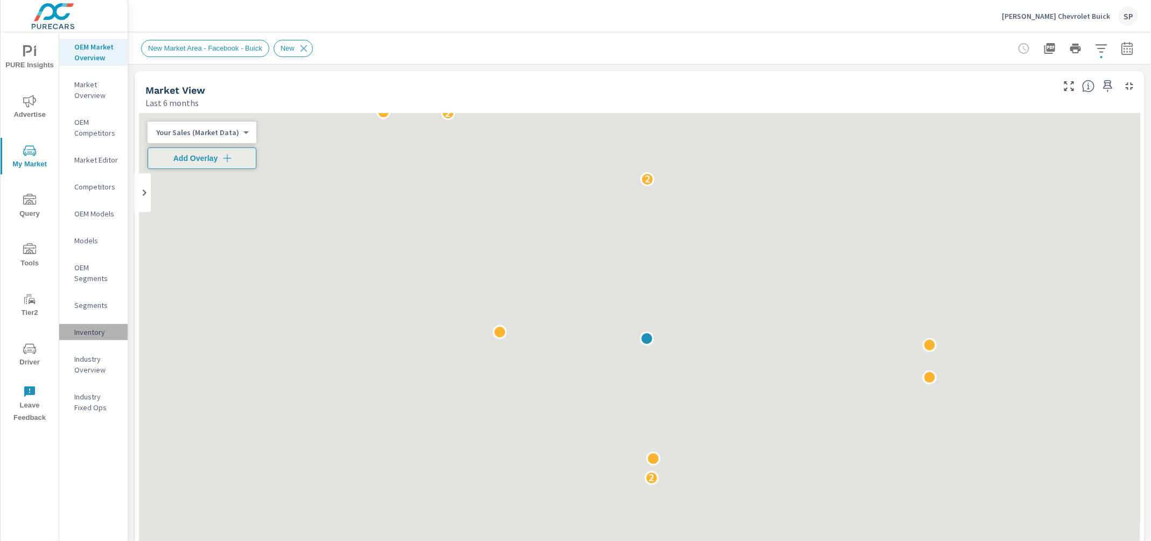
click at [86, 328] on p "Inventory" at bounding box center [96, 332] width 45 height 11
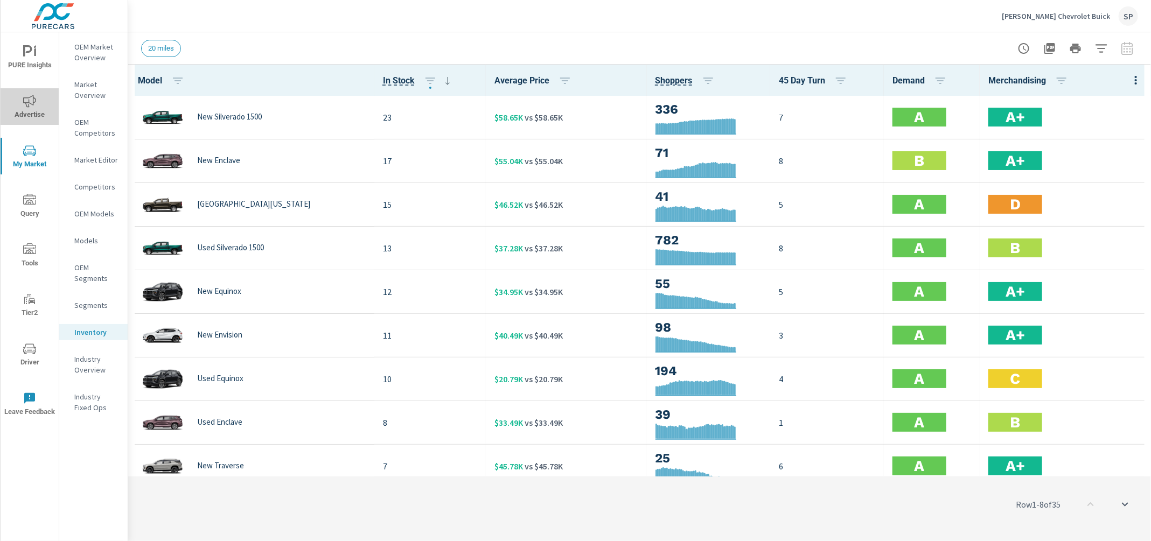
click at [28, 103] on icon "nav menu" at bounding box center [29, 101] width 13 height 13
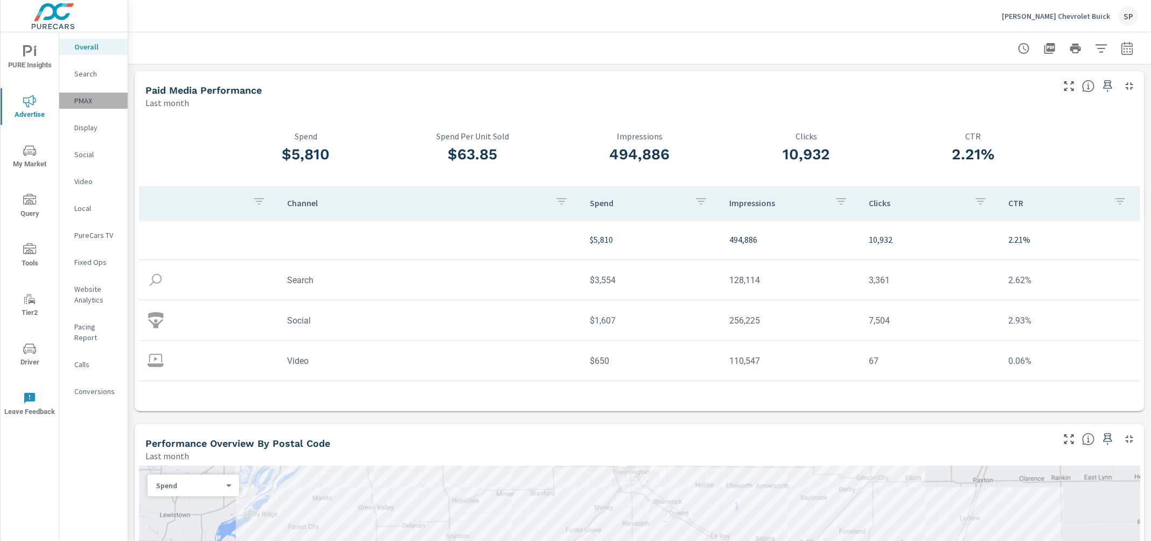
click at [86, 102] on p "PMAX" at bounding box center [96, 100] width 45 height 11
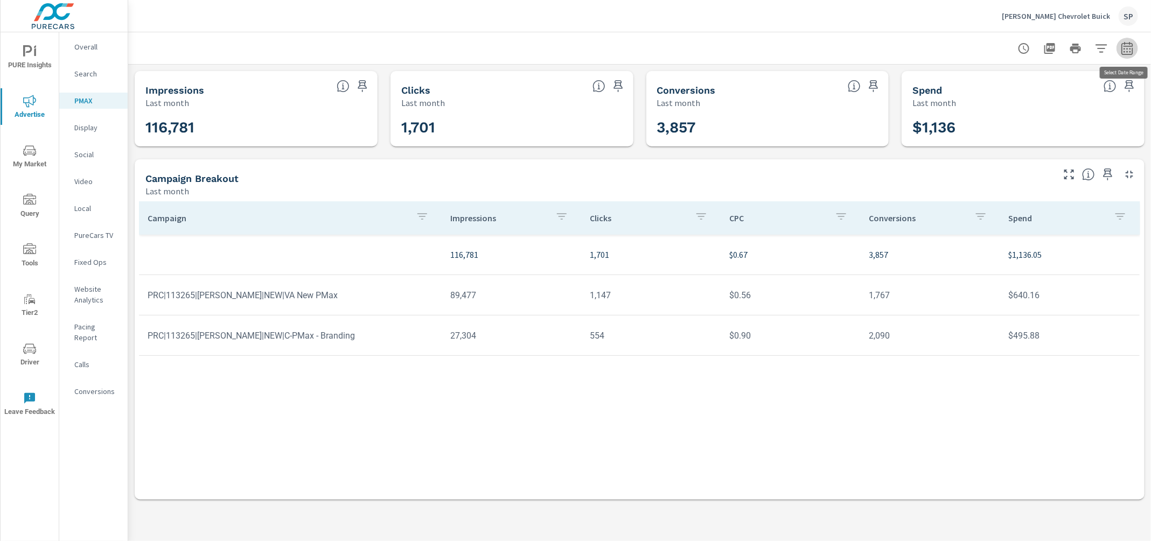
click at [1127, 48] on icon "button" at bounding box center [1126, 50] width 7 height 4
select select "Last month"
click at [1031, 118] on p "+ Add comparison" at bounding box center [1052, 121] width 138 height 13
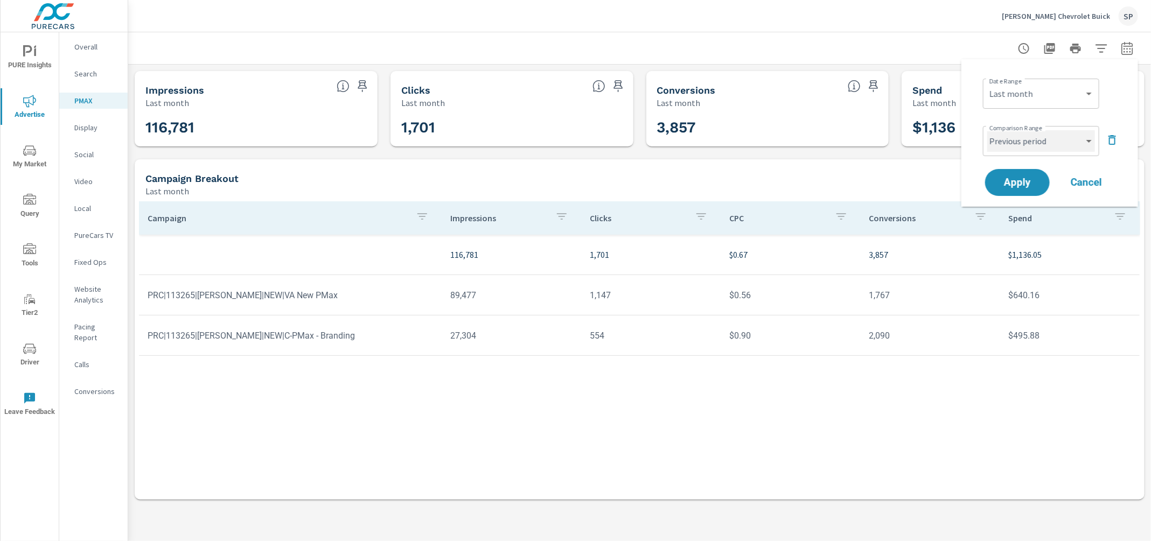
click at [1014, 146] on select "Custom Previous period Previous month Previous year" at bounding box center [1041, 141] width 108 height 22
click at [987, 130] on select "Custom Previous period Previous month Previous year" at bounding box center [1041, 141] width 108 height 22
select select "Previous month"
drag, startPoint x: 1014, startPoint y: 146, endPoint x: 1011, endPoint y: 172, distance: 26.0
click at [1011, 172] on button "Apply" at bounding box center [1017, 183] width 67 height 28
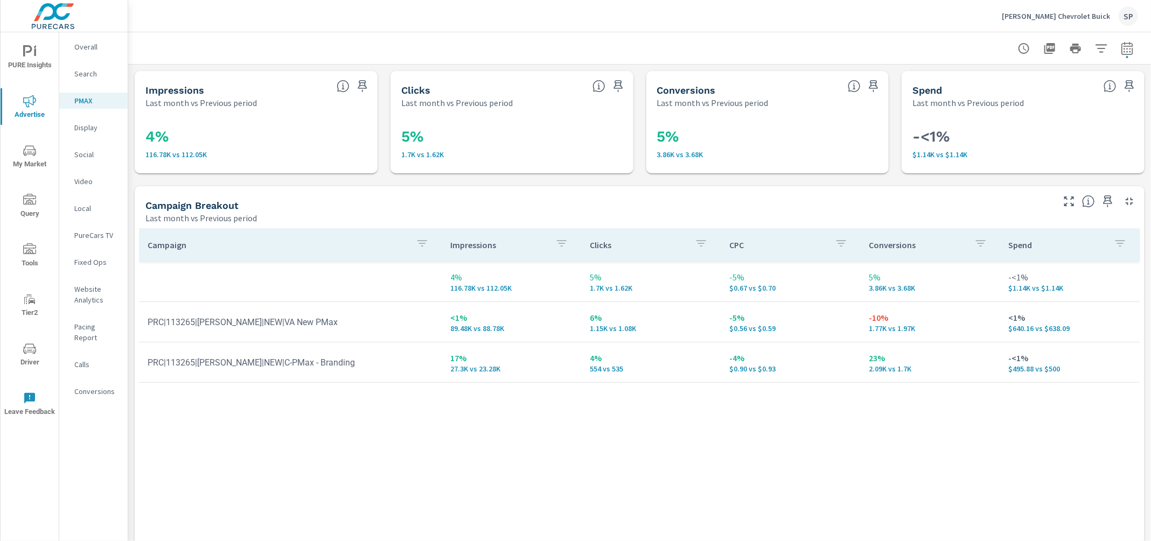
click at [86, 65] on nav "Overall Search PMAX Display Social Video Local PureCars TV Fixed Ops Website An…" at bounding box center [93, 223] width 68 height 382
click at [81, 72] on p "Search" at bounding box center [96, 73] width 45 height 11
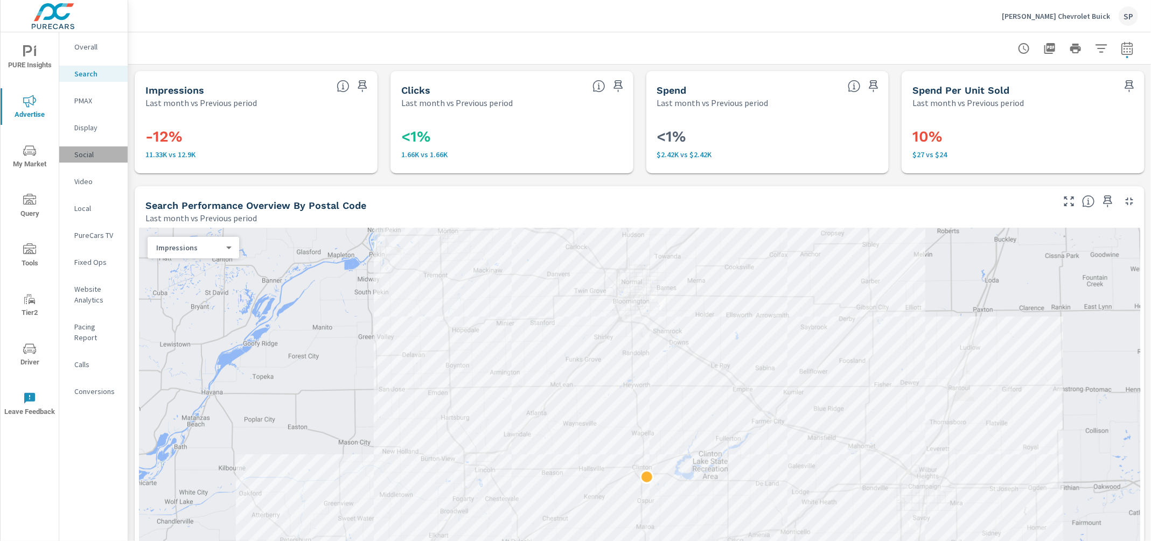
click at [85, 157] on p "Social" at bounding box center [96, 154] width 45 height 11
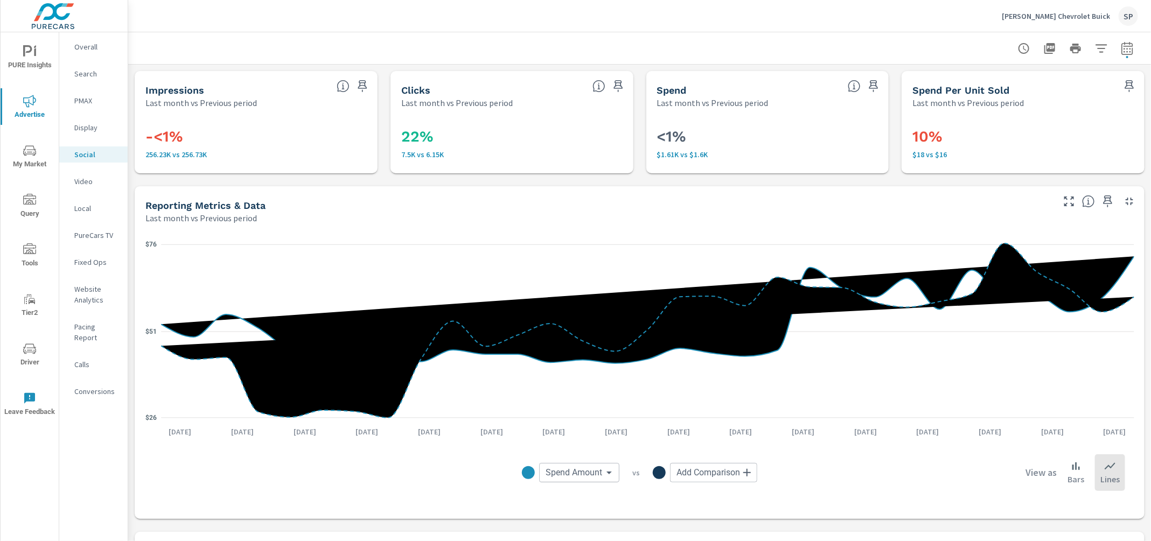
click at [94, 386] on p "Conversions" at bounding box center [96, 391] width 45 height 11
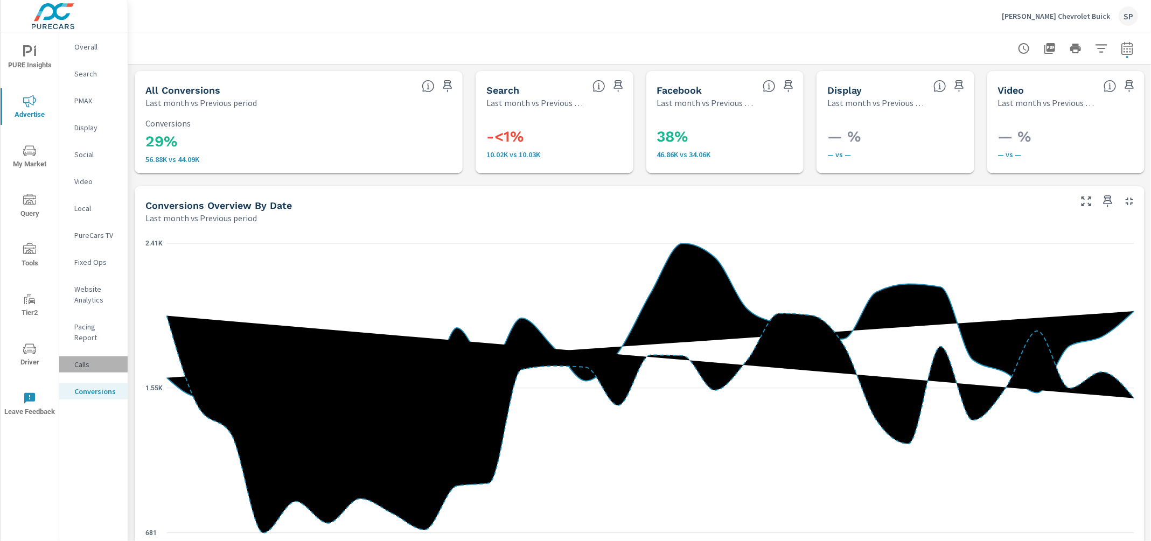
click at [82, 359] on p "Calls" at bounding box center [96, 364] width 45 height 11
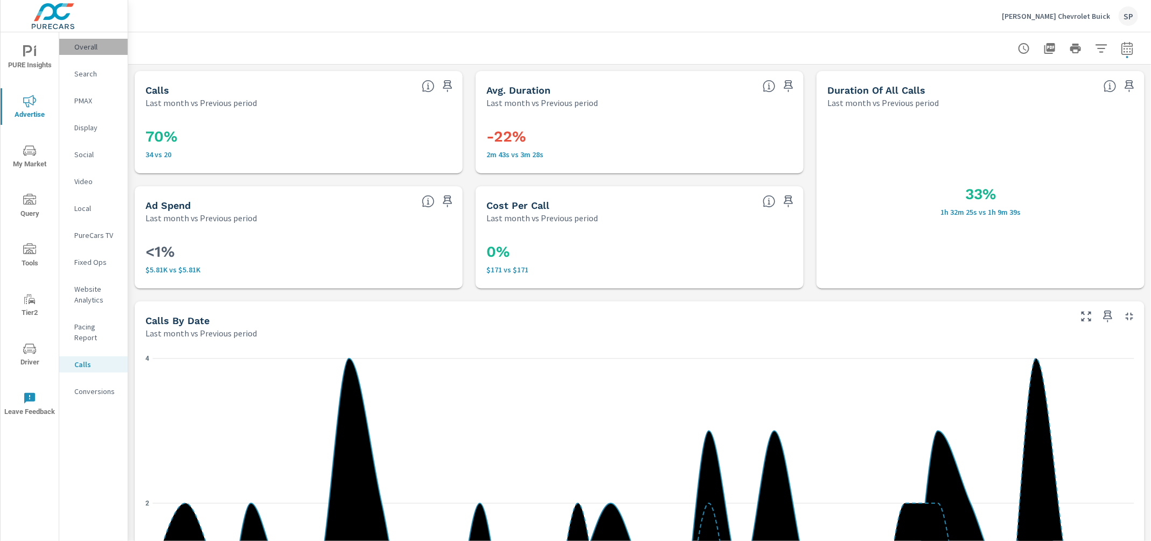
click at [90, 45] on p "Overall" at bounding box center [96, 46] width 45 height 11
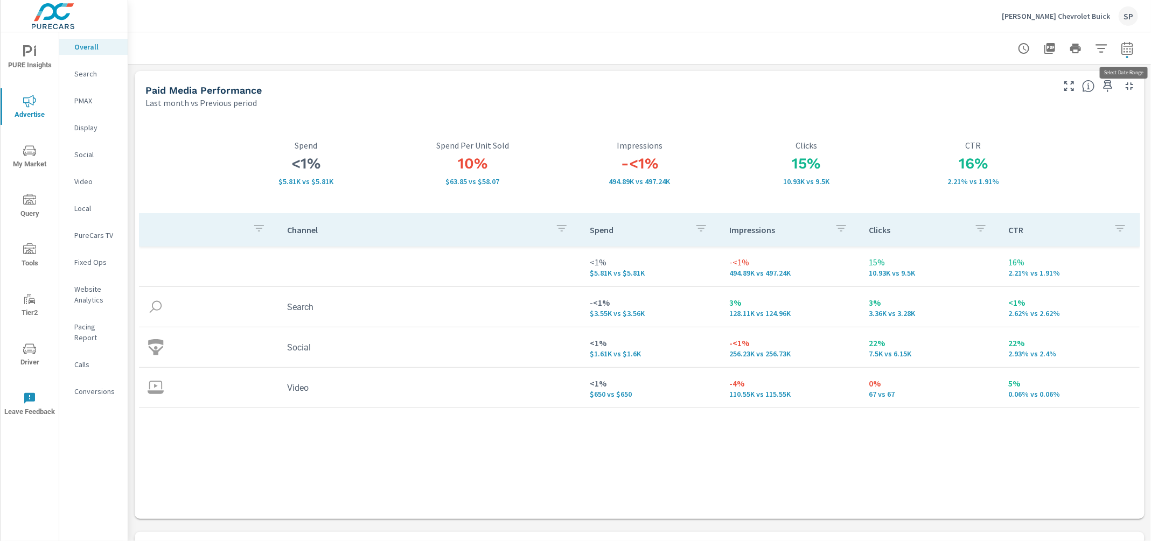
click at [1125, 54] on icon "button" at bounding box center [1126, 47] width 11 height 13
select select "Last month"
select select "Previous period"
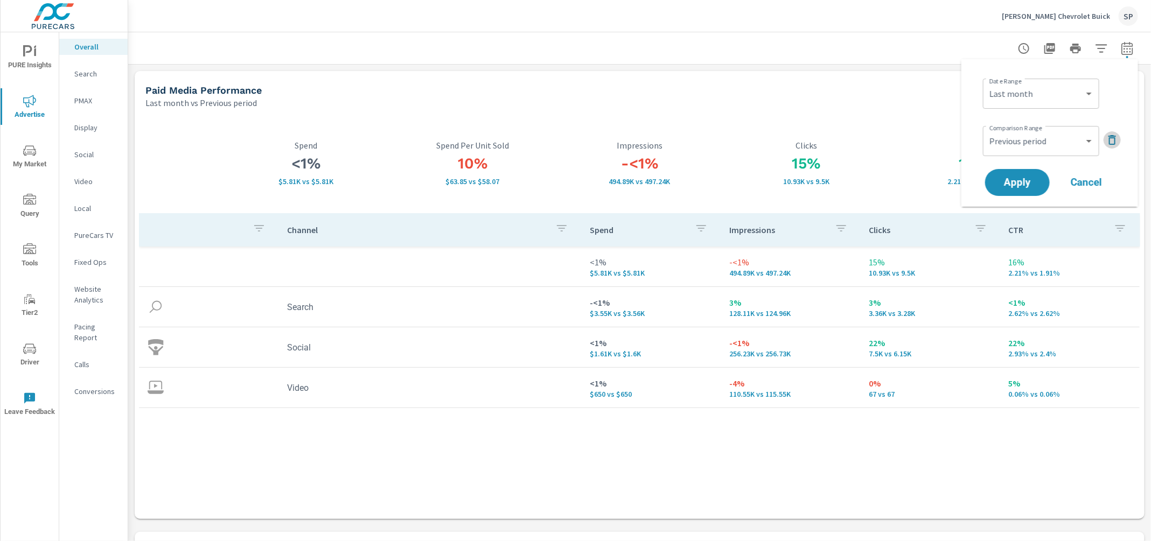
click at [1111, 135] on icon "button" at bounding box center [1111, 140] width 13 height 13
click at [1015, 150] on span "Apply" at bounding box center [1017, 153] width 44 height 10
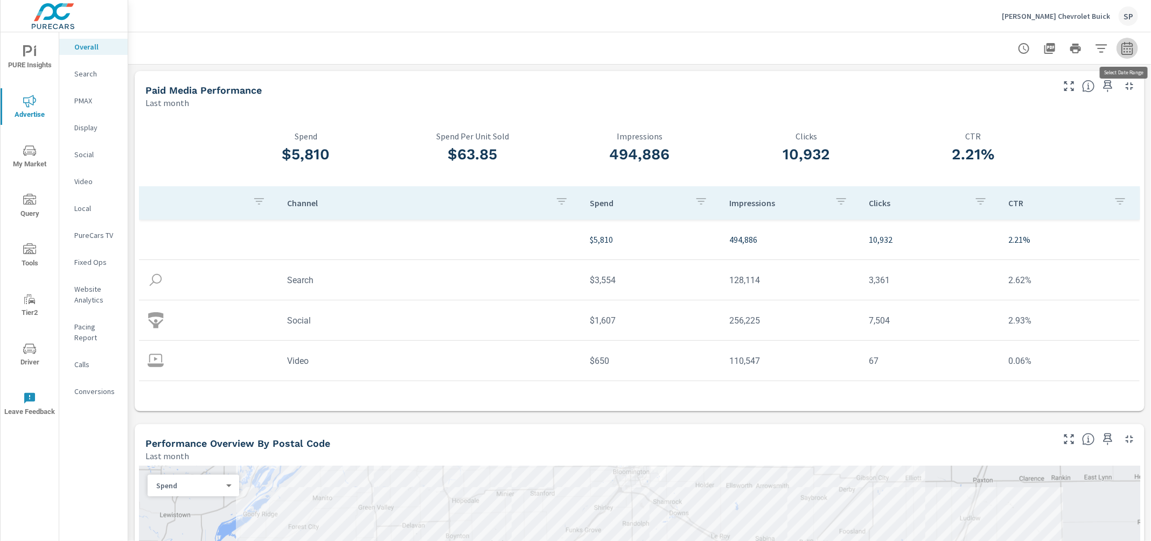
click at [1126, 51] on icon "button" at bounding box center [1126, 50] width 7 height 4
select select "Last month"
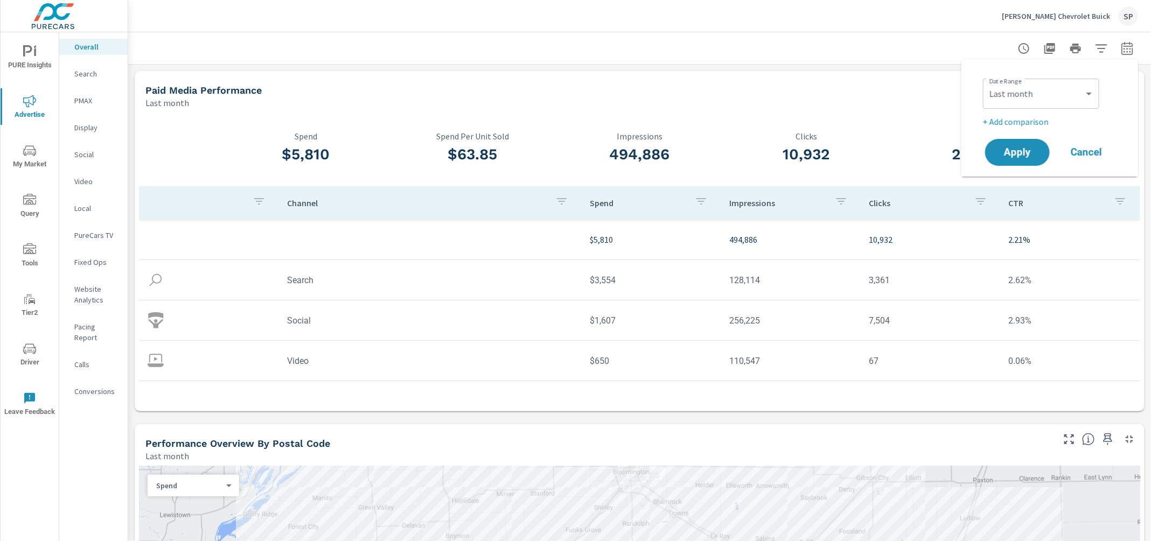
click at [1038, 124] on p "+ Add comparison" at bounding box center [1052, 121] width 138 height 13
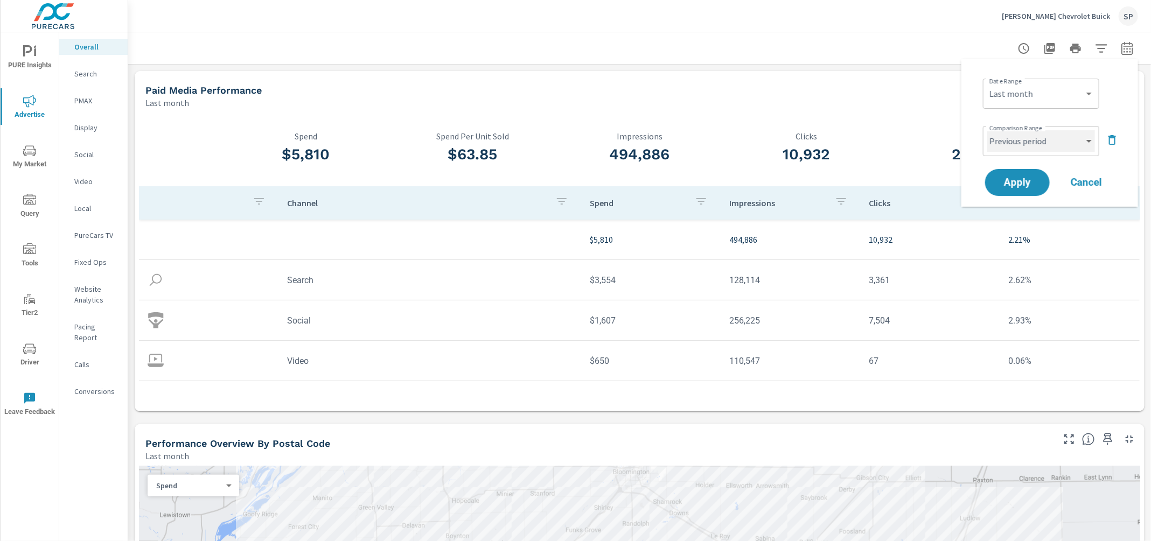
click at [1012, 144] on select "Custom Previous period Previous month Previous year" at bounding box center [1041, 141] width 108 height 22
click at [987, 130] on select "Custom Previous period Previous month Previous year" at bounding box center [1041, 141] width 108 height 22
select select "Previous month"
click at [1012, 188] on button "Apply" at bounding box center [1017, 183] width 67 height 28
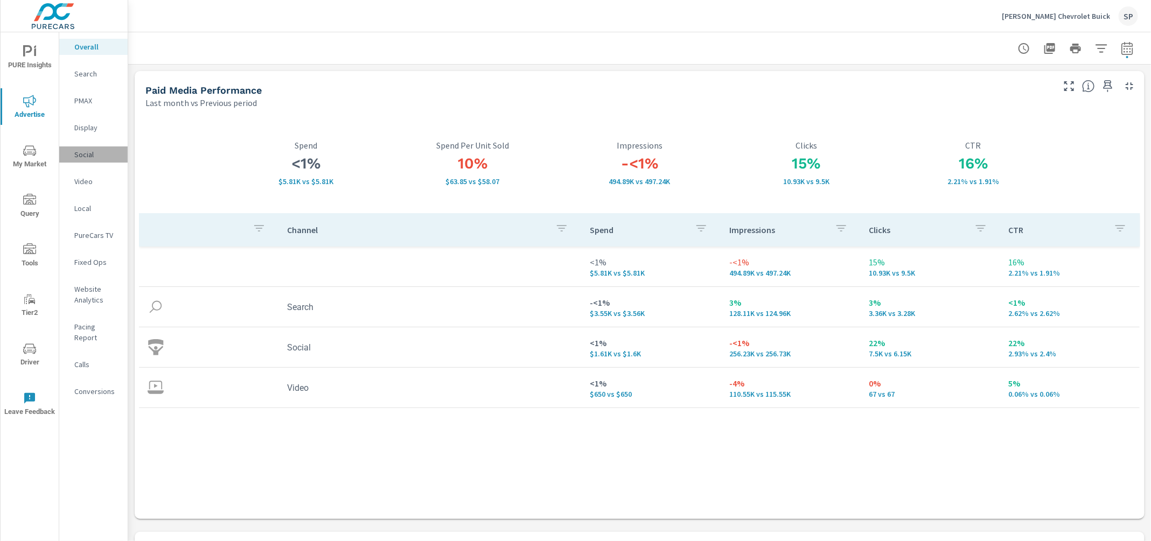
click at [85, 156] on p "Social" at bounding box center [96, 154] width 45 height 11
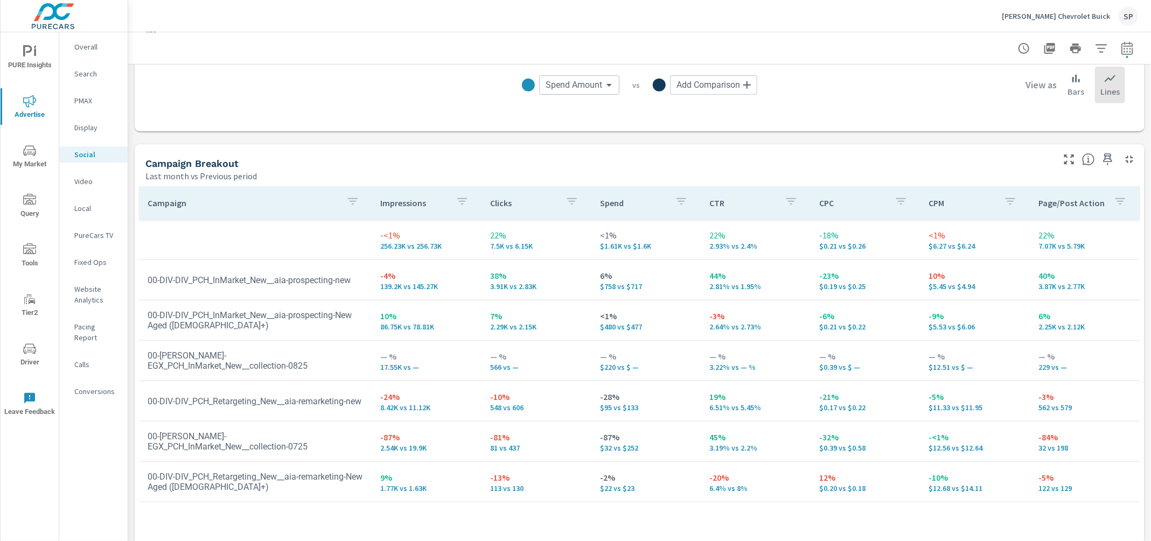
scroll to position [424, 0]
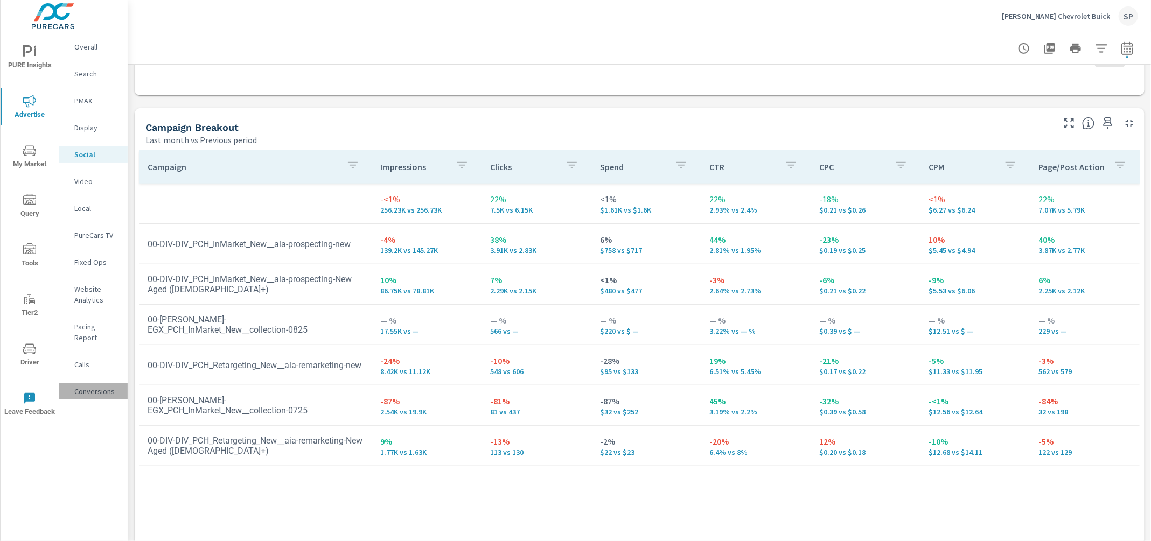
click at [89, 386] on p "Conversions" at bounding box center [96, 391] width 45 height 11
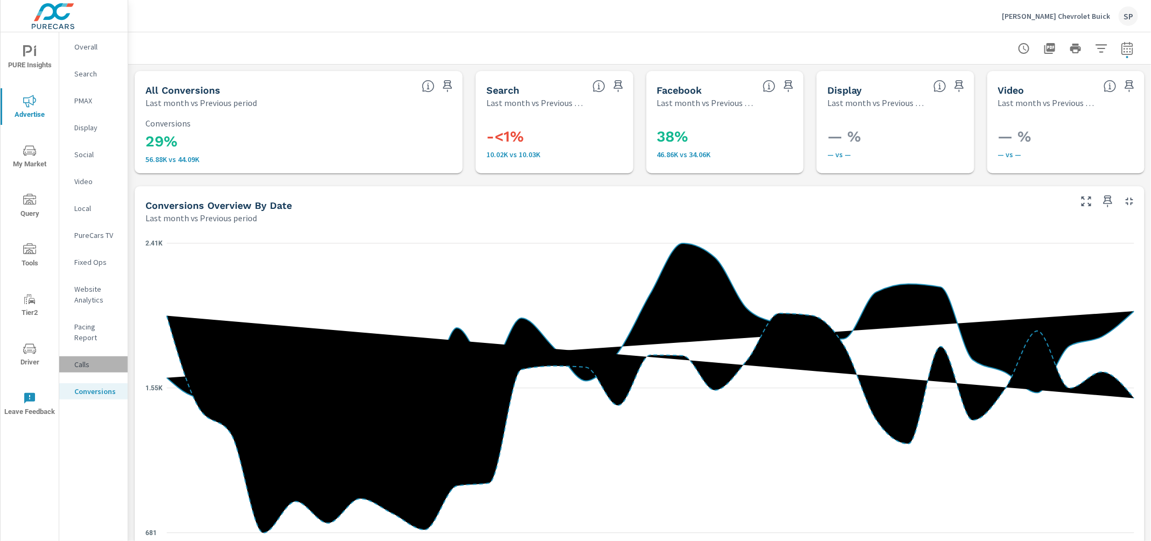
click at [86, 359] on p "Calls" at bounding box center [96, 364] width 45 height 11
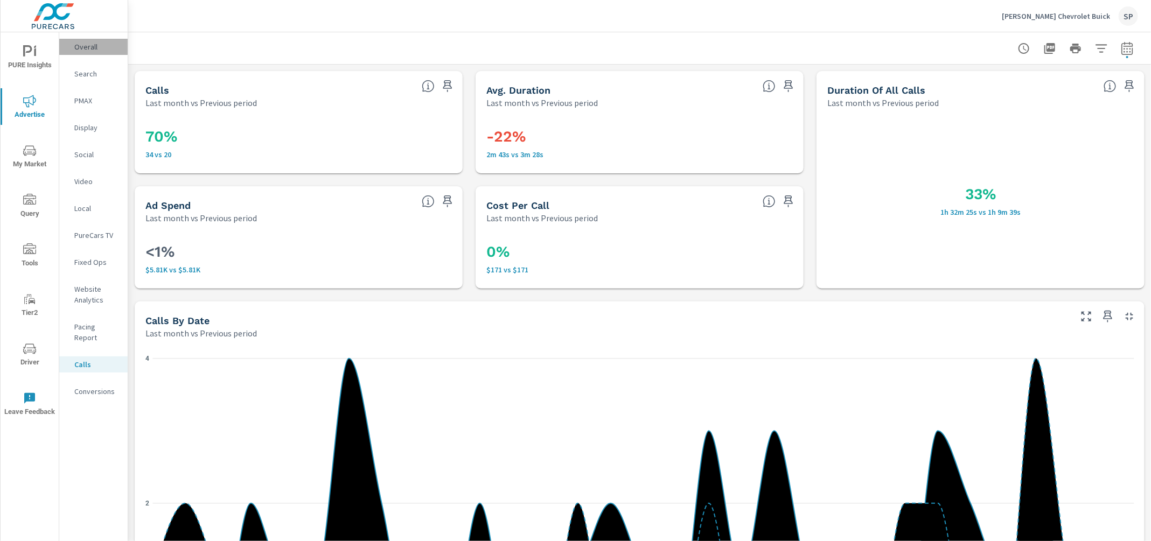
drag, startPoint x: 87, startPoint y: 46, endPoint x: 165, endPoint y: 44, distance: 78.1
click at [107, 45] on p "Overall" at bounding box center [96, 46] width 45 height 11
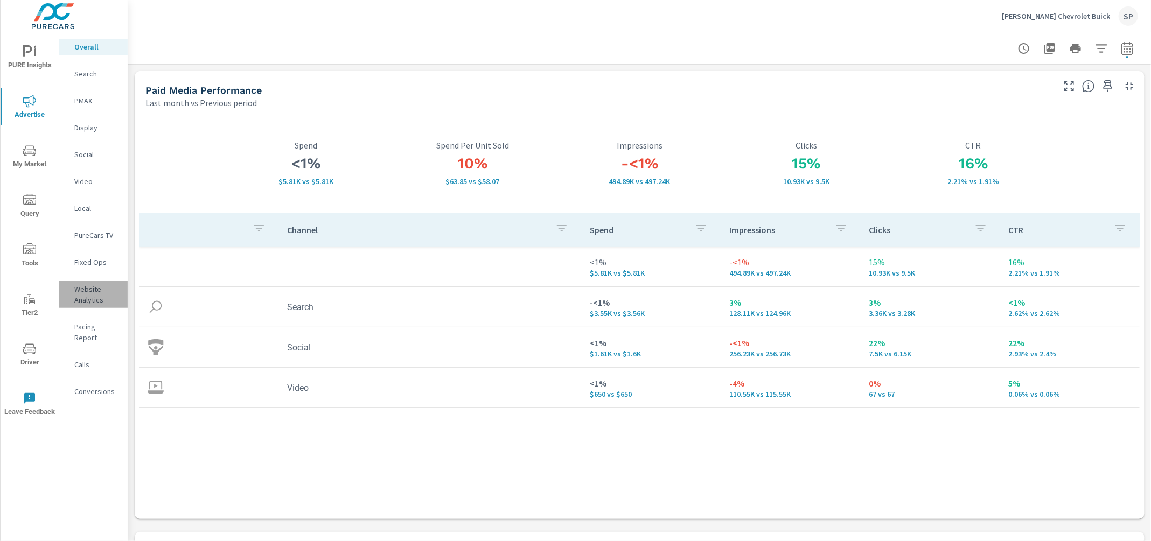
click at [94, 294] on p "Website Analytics" at bounding box center [96, 295] width 45 height 22
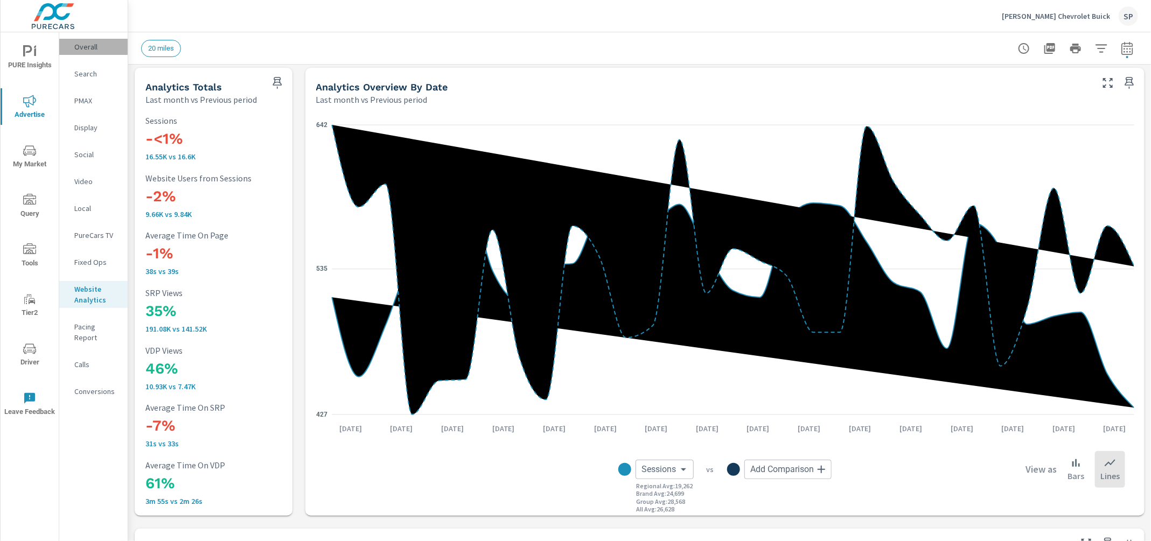
click at [86, 45] on p "Overall" at bounding box center [96, 46] width 45 height 11
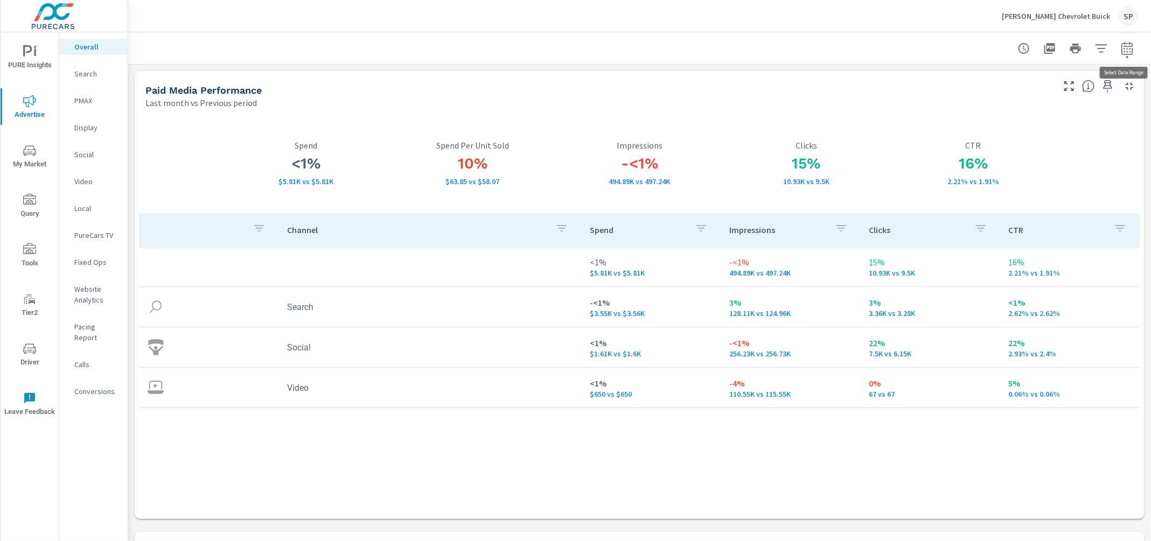
click at [1129, 48] on icon "button" at bounding box center [1126, 48] width 13 height 13
select select "Last month"
select select "Previous period"
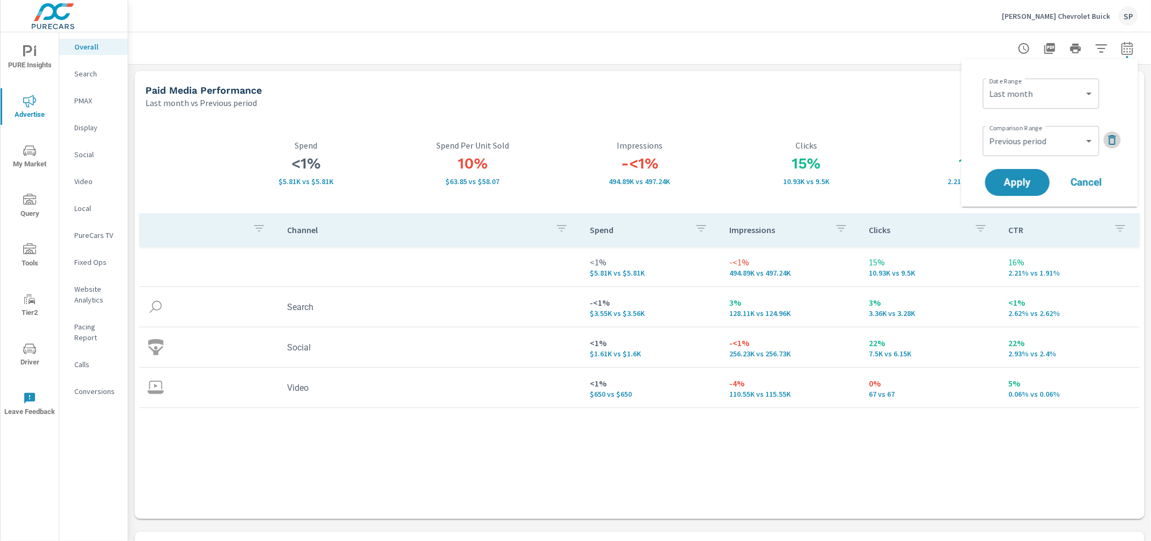
click at [1108, 136] on icon "button" at bounding box center [1111, 140] width 13 height 13
click at [1012, 143] on button "Apply" at bounding box center [1017, 152] width 67 height 28
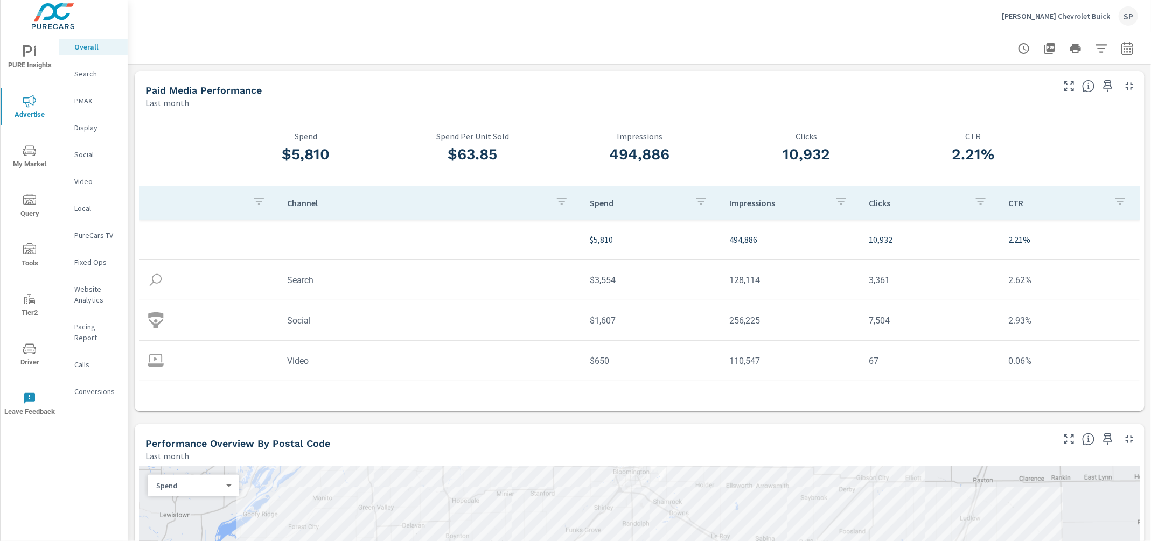
click at [83, 182] on p "Video" at bounding box center [96, 181] width 45 height 11
